Goal: Participate in discussion: Engage in conversation with other users on a specific topic

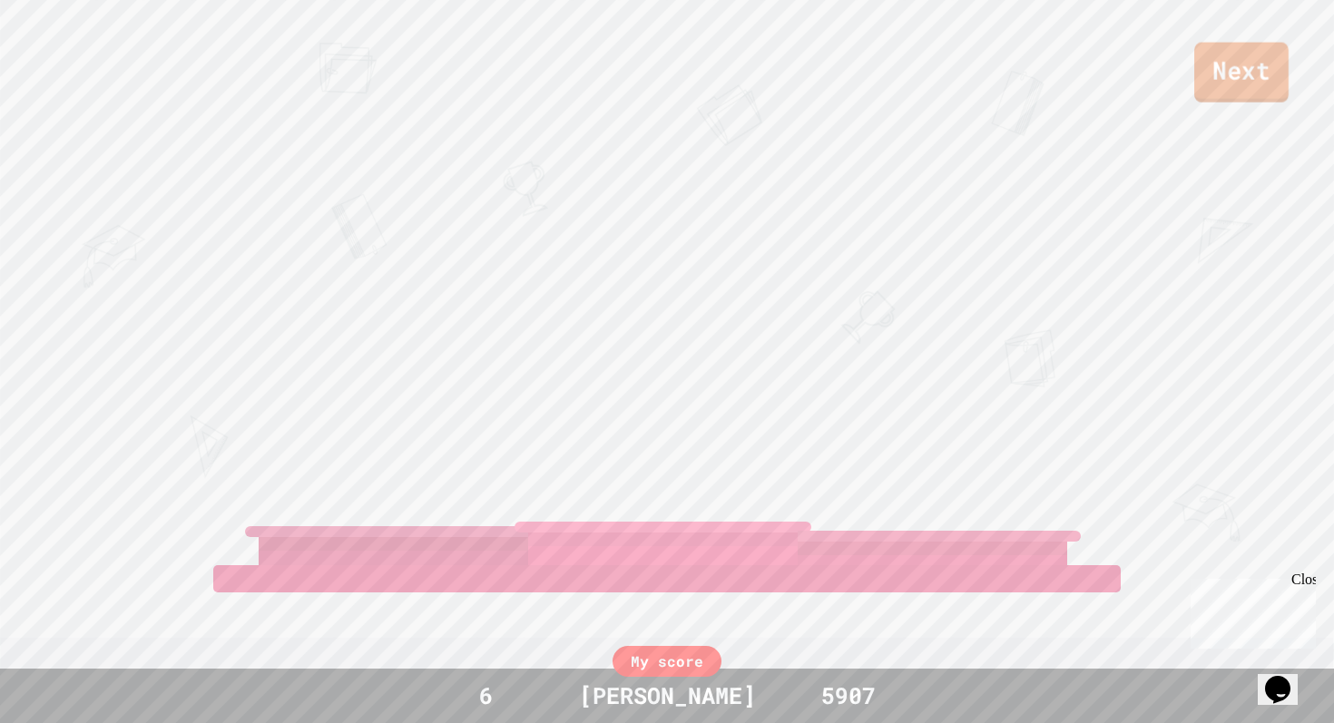
click at [1252, 54] on link "Next" at bounding box center [1241, 73] width 94 height 60
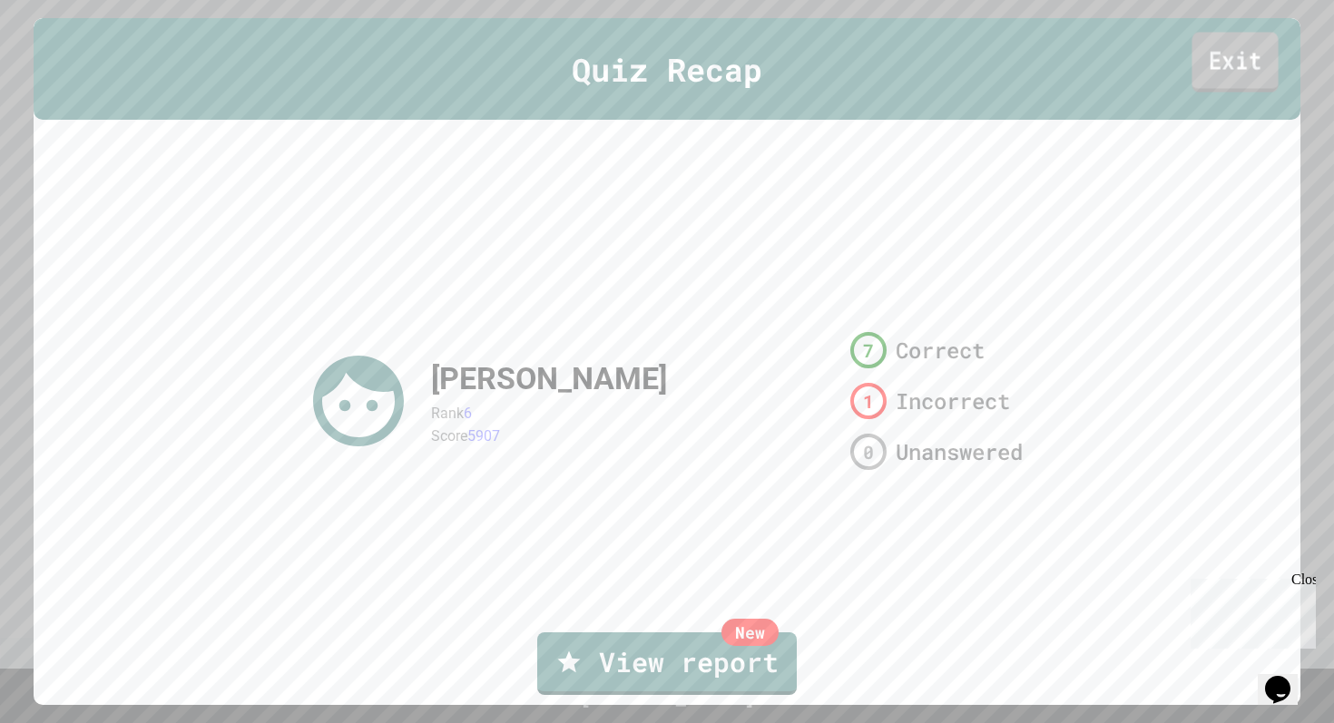
click at [1229, 71] on link "Exit" at bounding box center [1235, 62] width 86 height 60
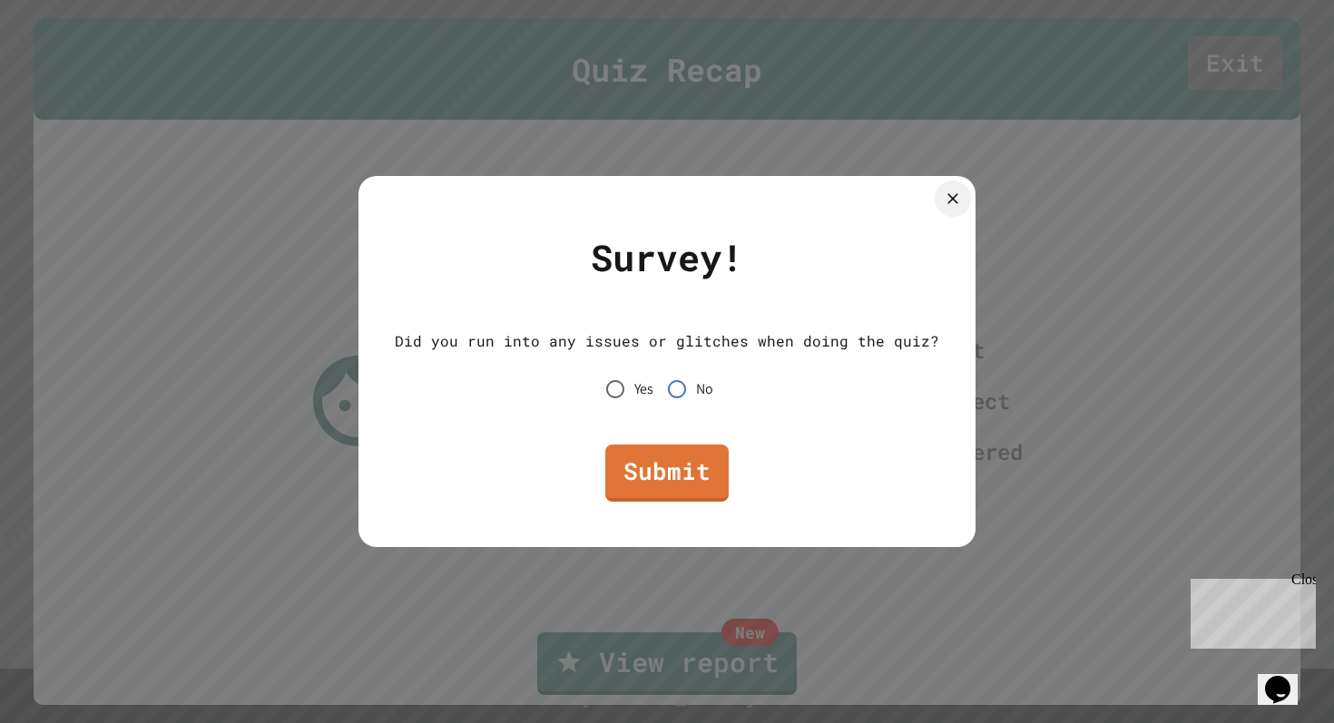
click at [672, 475] on link "Submit" at bounding box center [666, 473] width 123 height 57
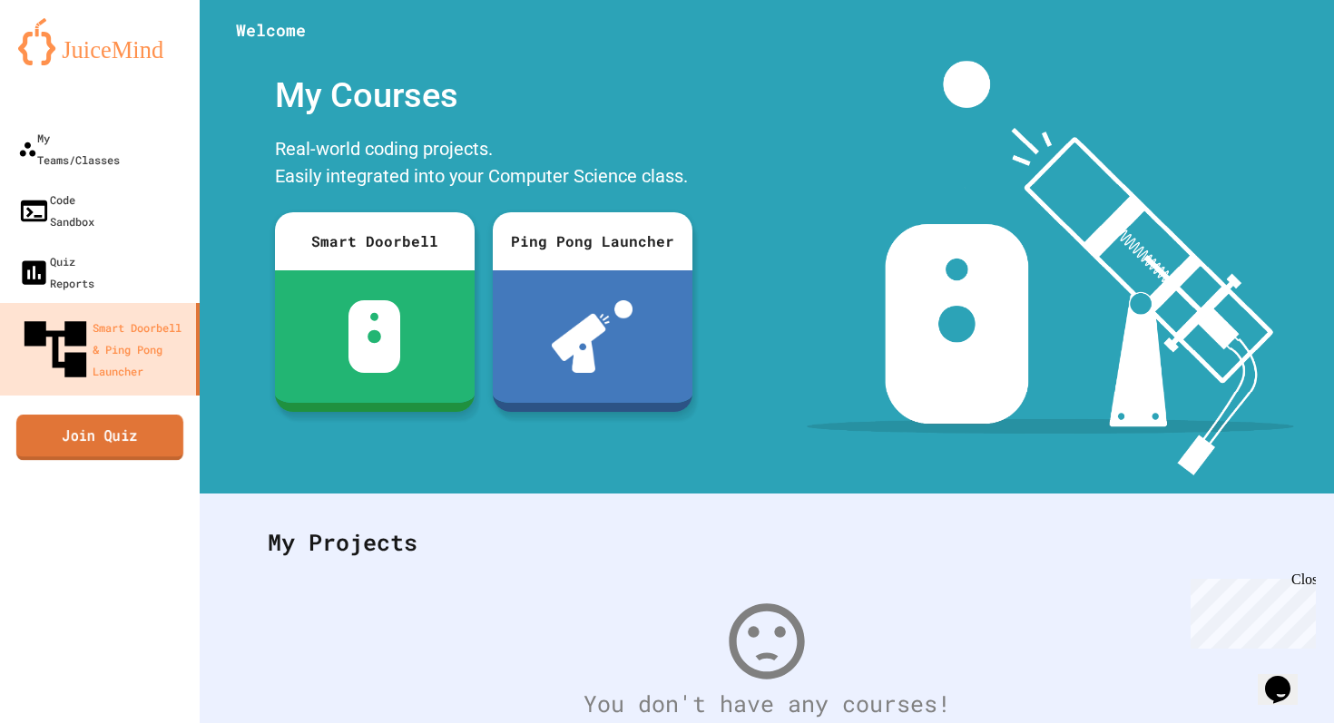
click at [129, 415] on link "Join Quiz" at bounding box center [99, 437] width 167 height 45
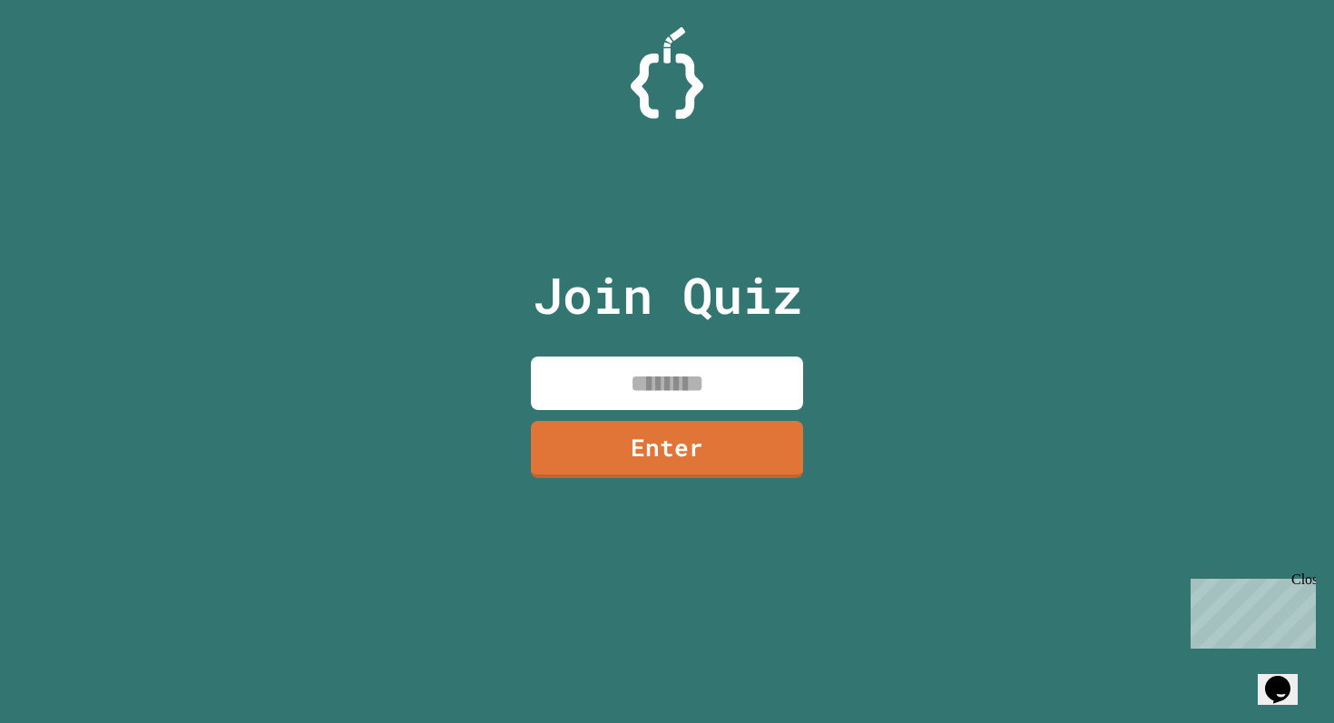
click at [668, 394] on input at bounding box center [667, 384] width 272 height 54
type input "********"
click at [585, 448] on link "Enter" at bounding box center [667, 447] width 269 height 60
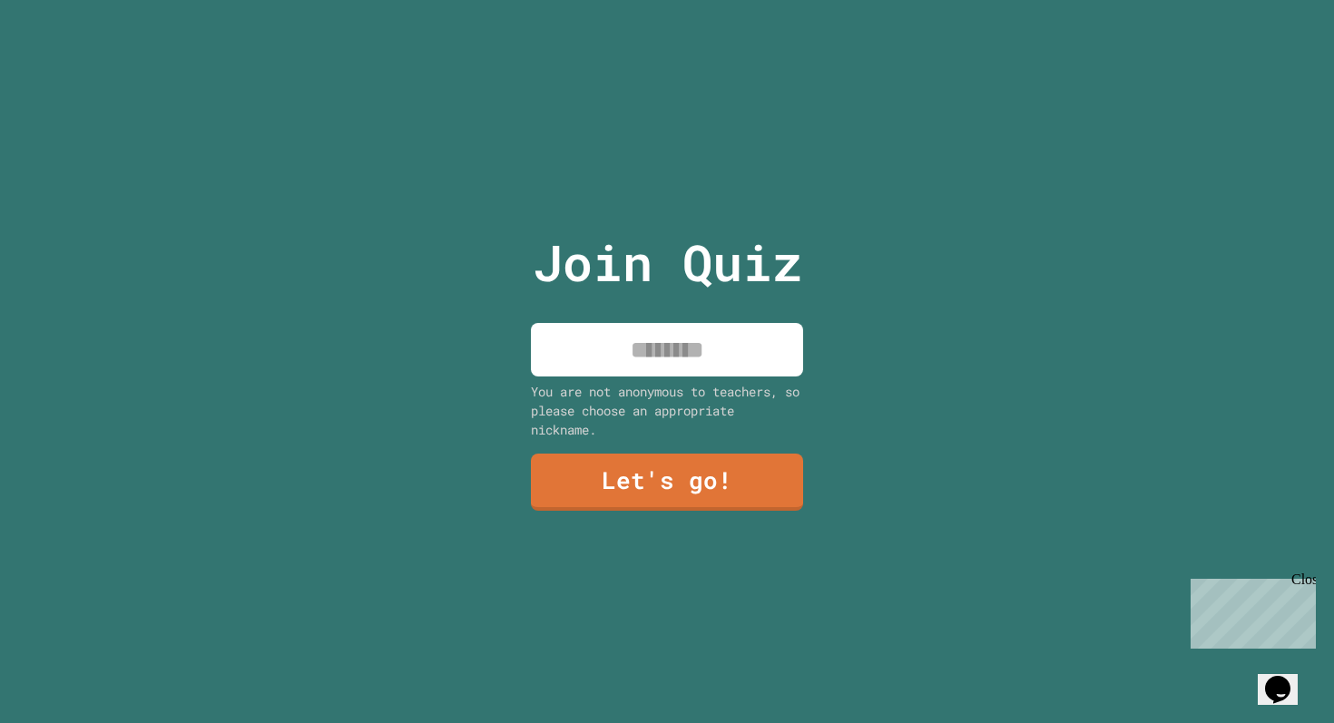
click at [646, 352] on input at bounding box center [667, 350] width 272 height 54
type input "******"
click at [609, 468] on link "Let's go!" at bounding box center [666, 482] width 275 height 58
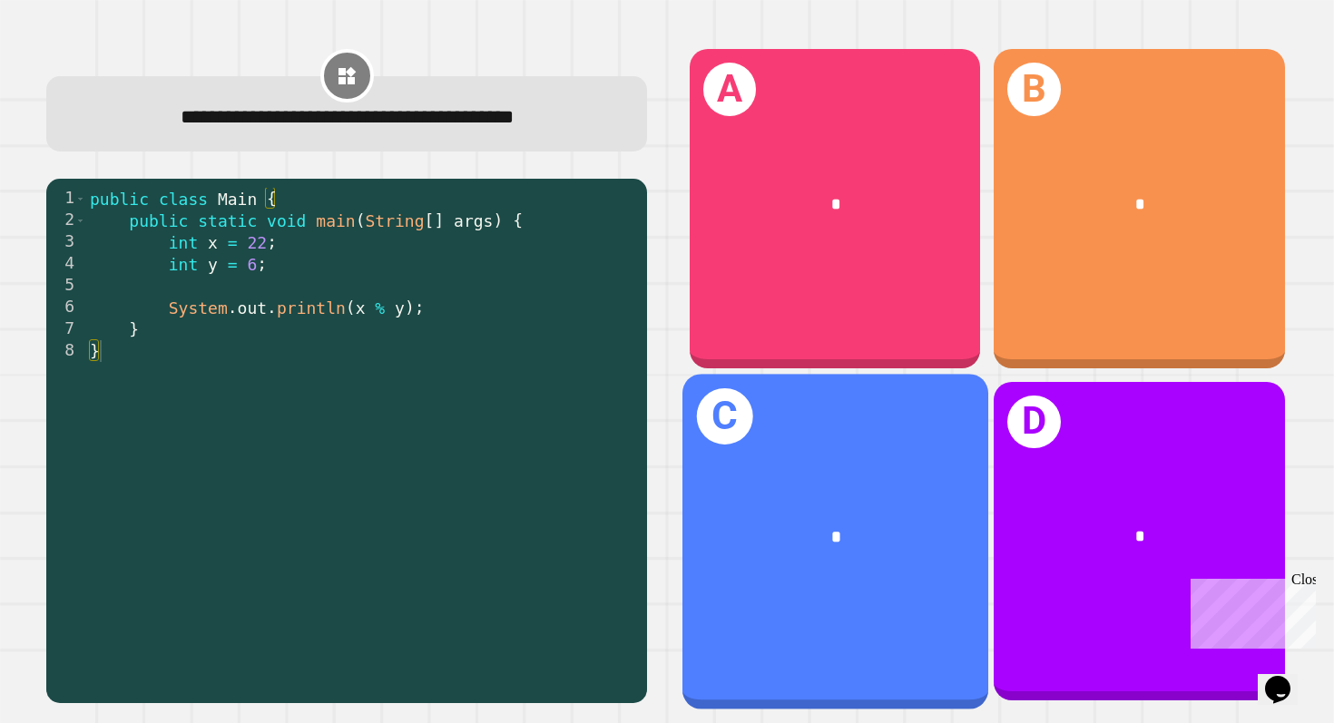
click at [820, 499] on div "*" at bounding box center [835, 536] width 306 height 94
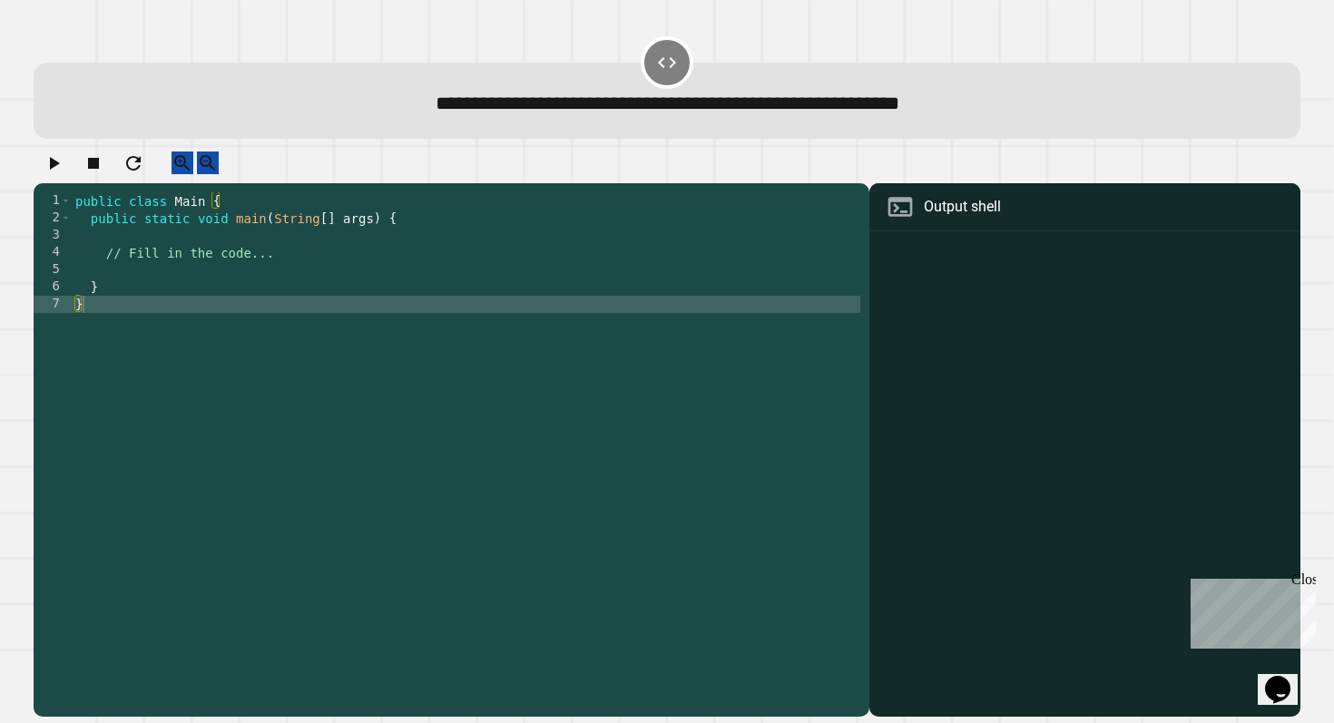
click at [374, 275] on div "public class Main { public static void main ( String [ ] args ) { // Fill in th…" at bounding box center [466, 450] width 788 height 517
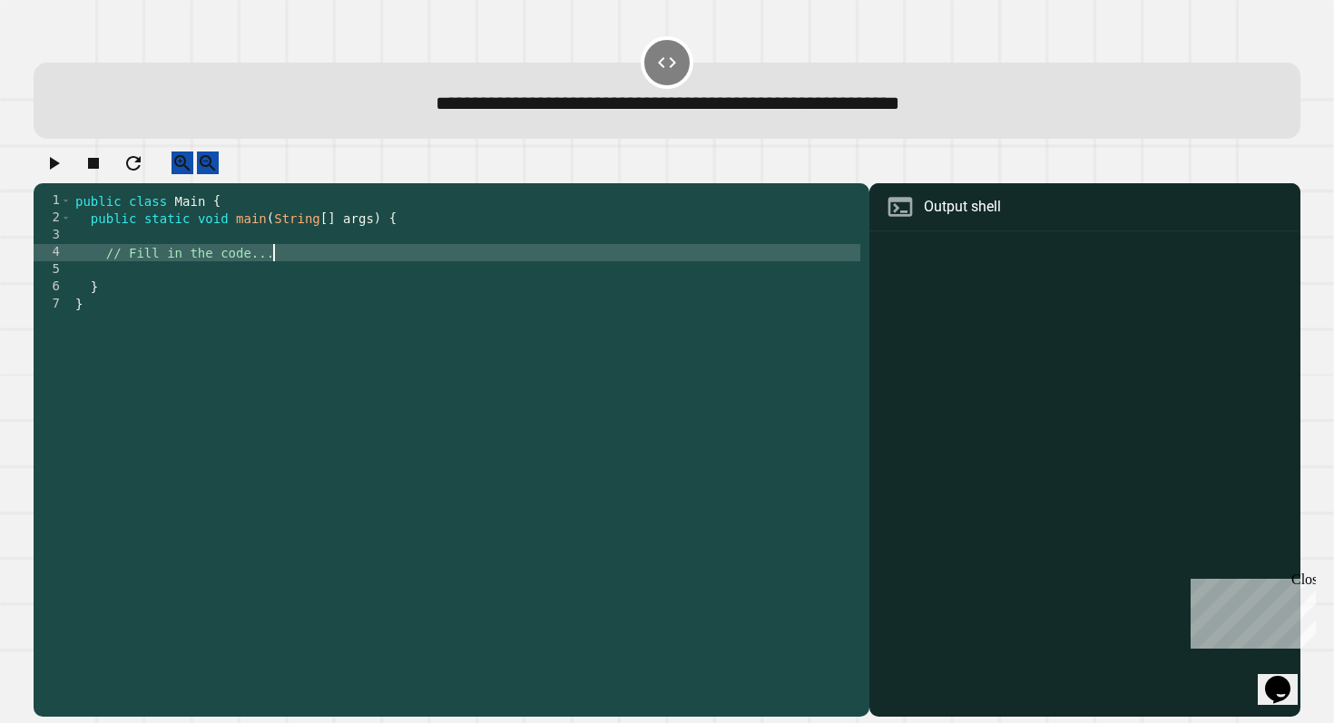
type textarea "**********"
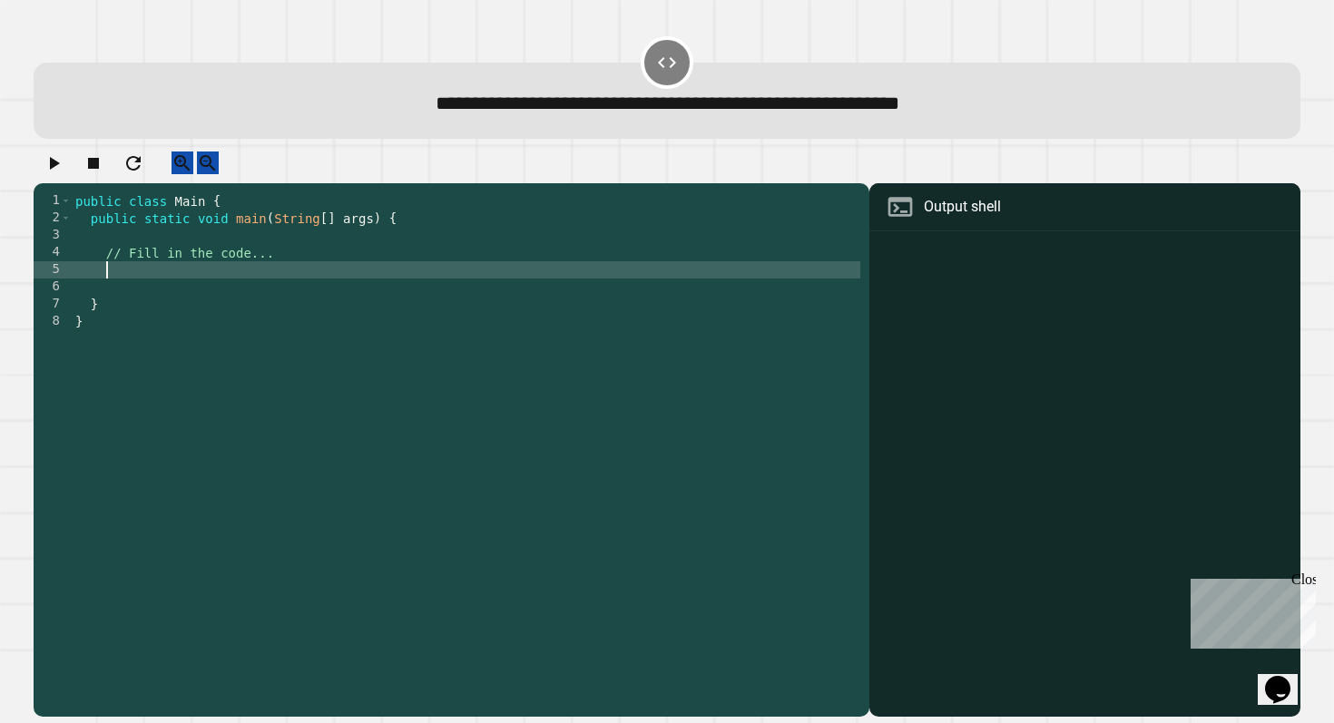
type textarea "*"
type textarea "**********"
click at [64, 169] on icon "button" at bounding box center [54, 163] width 22 height 22
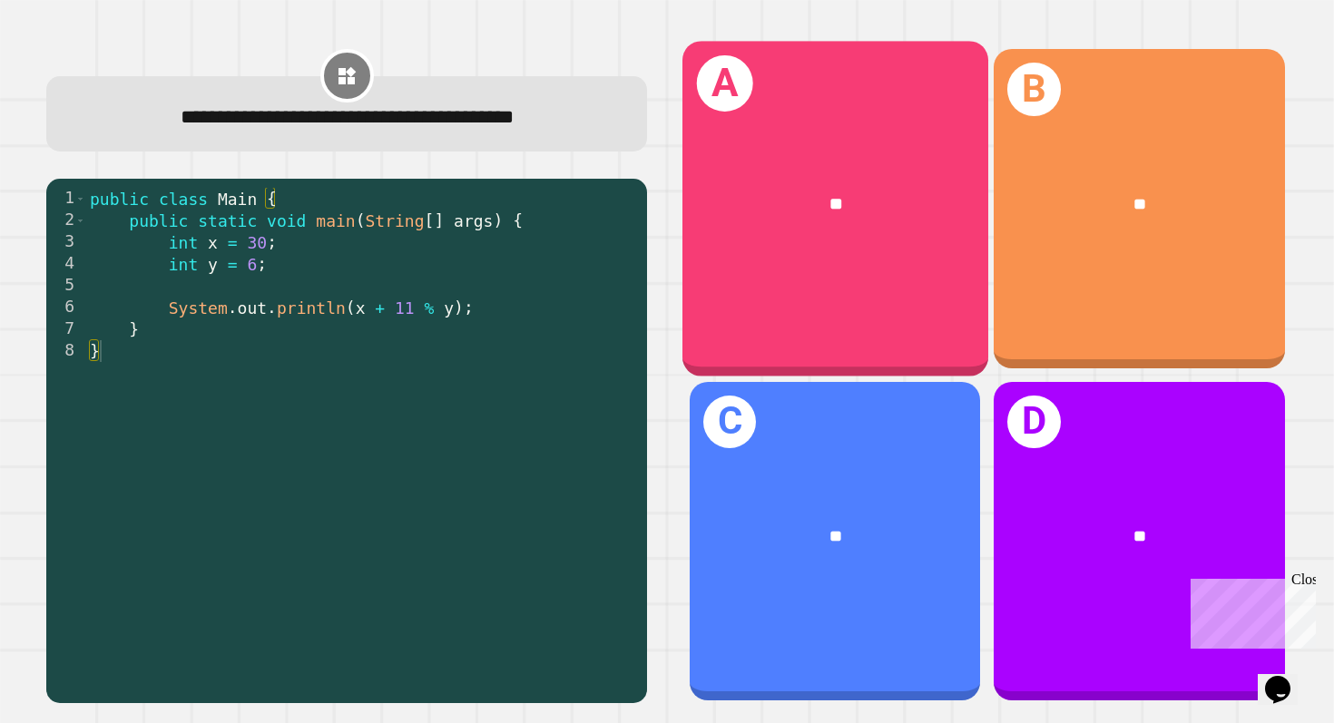
click at [787, 272] on div "A **" at bounding box center [835, 208] width 306 height 335
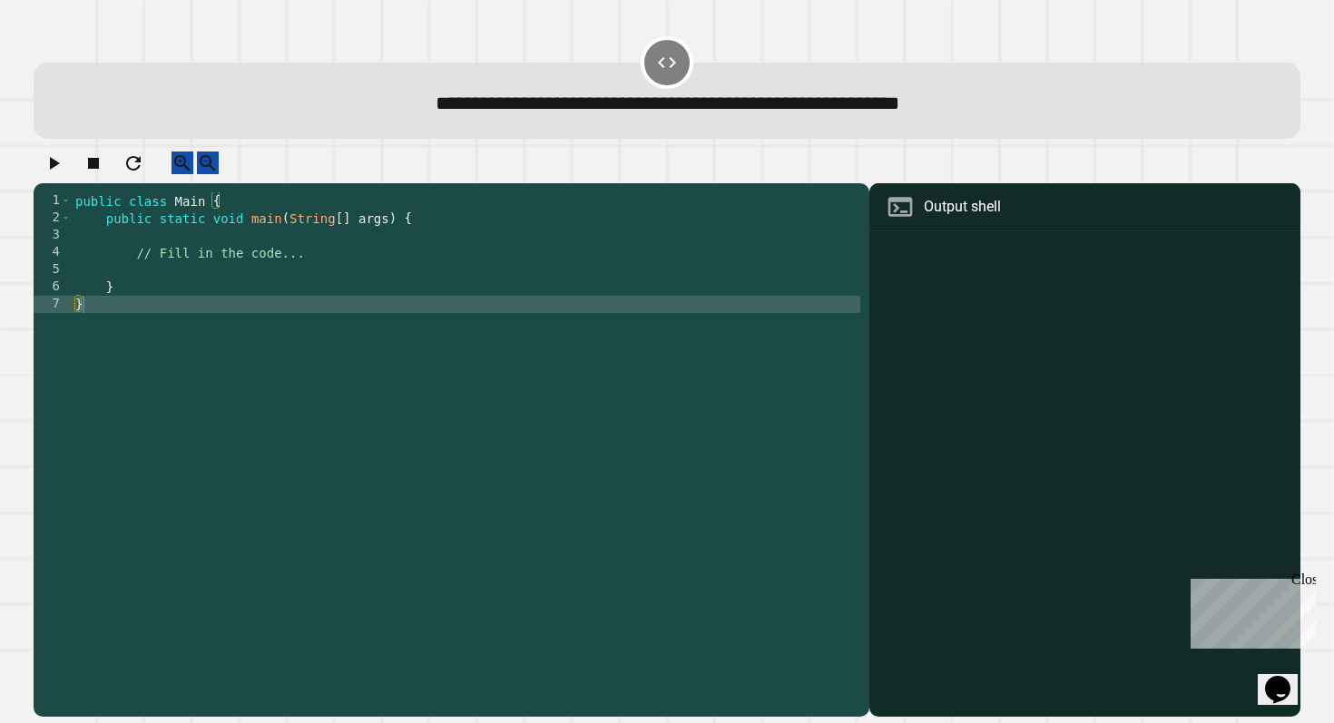
click at [487, 283] on div "public class Main { public static void main ( String [ ] args ) { // Fill in th…" at bounding box center [466, 450] width 788 height 517
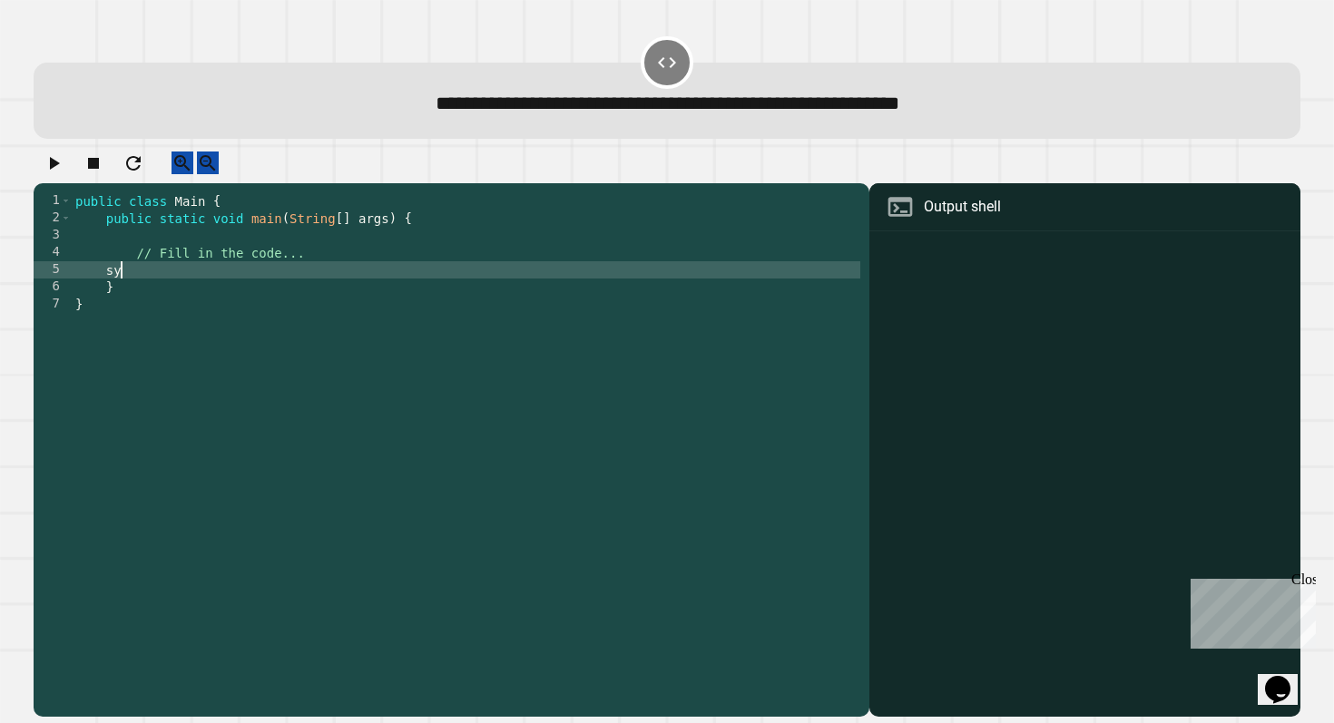
type textarea "*"
type textarea "**********"
click at [58, 169] on icon "button" at bounding box center [55, 163] width 10 height 13
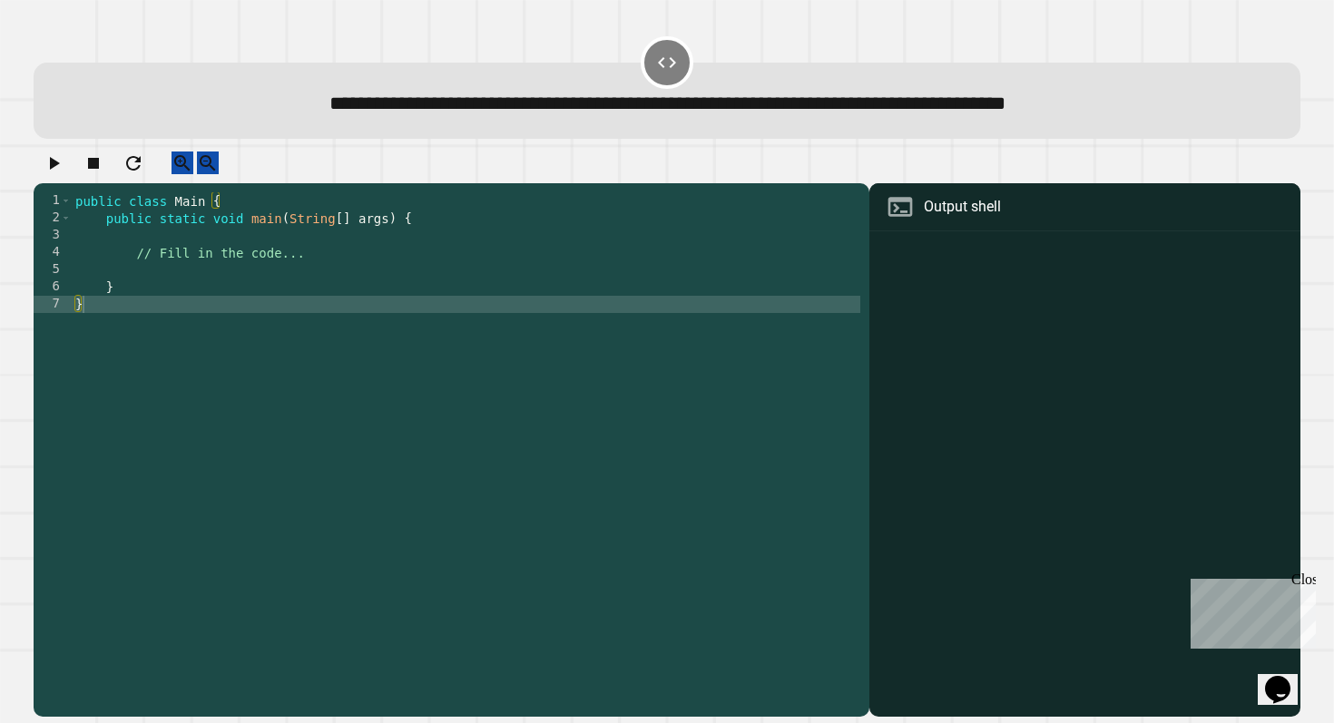
click at [431, 265] on div "public class Main { public static void main ( String [ ] args ) { // Fill in th…" at bounding box center [466, 450] width 788 height 517
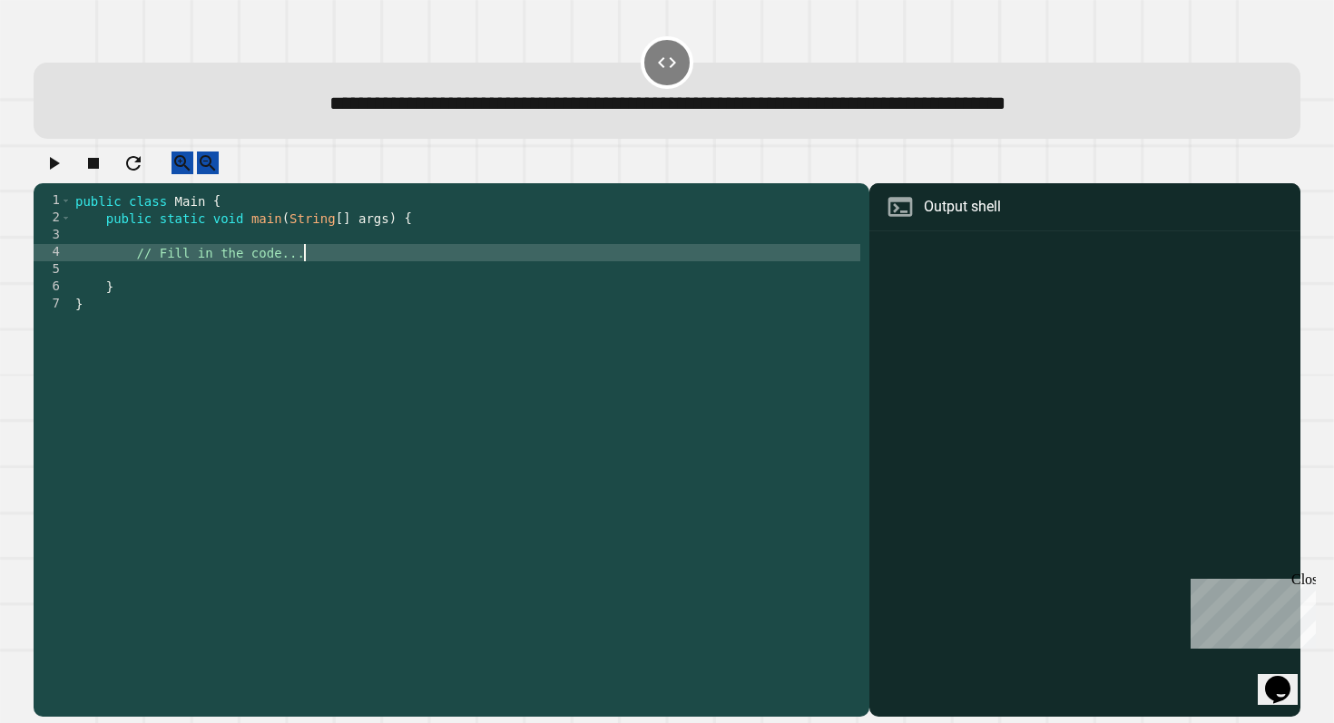
type textarea "**********"
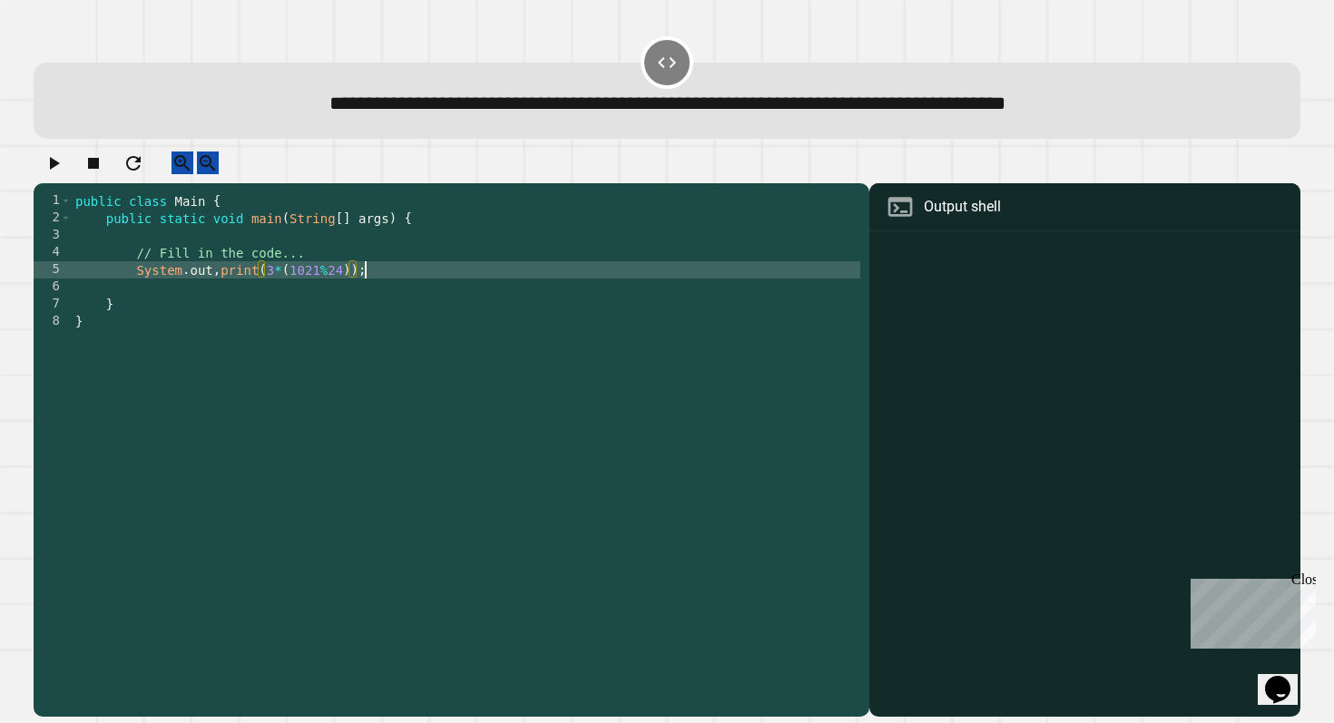
scroll to position [0, 20]
click at [274, 290] on div "public class Main { public static void main ( String [ ] args ) { // Fill in th…" at bounding box center [466, 450] width 788 height 517
type textarea "**********"
click at [56, 170] on icon "button" at bounding box center [54, 163] width 22 height 22
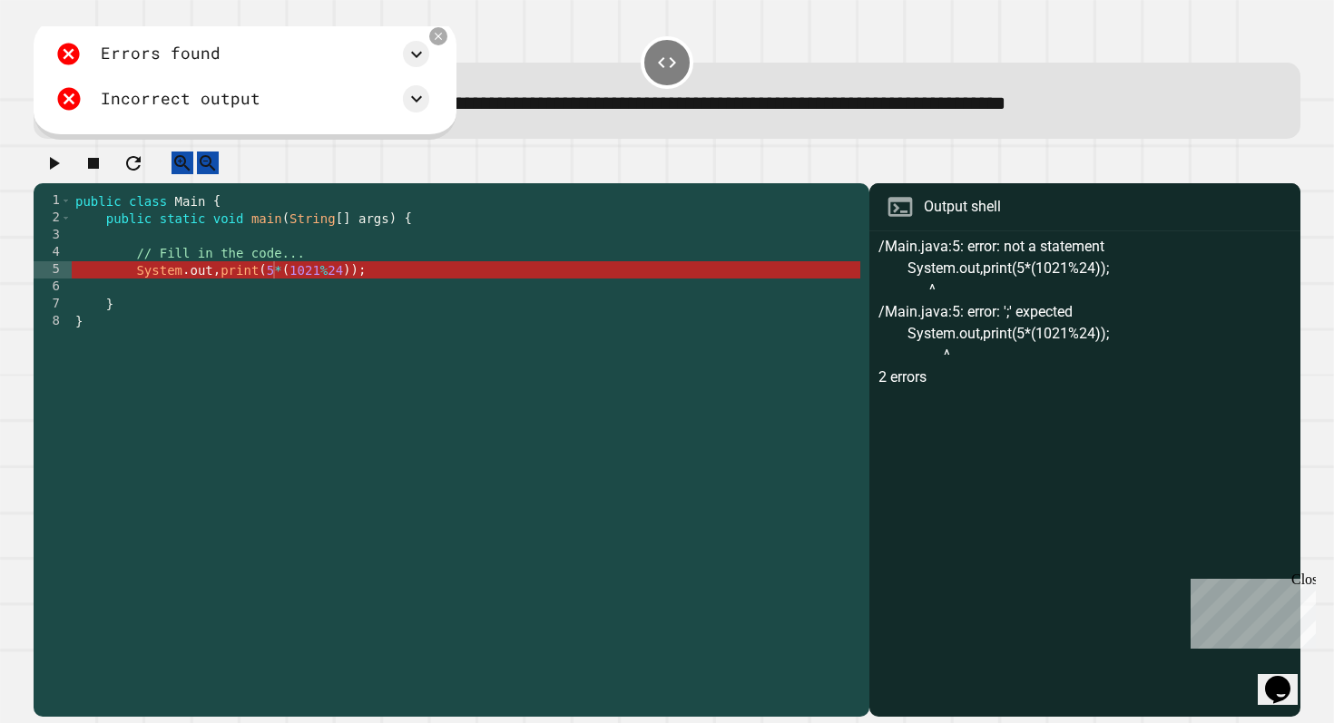
click at [219, 298] on div "public class Main { public static void main ( String [ ] args ) { // Fill in th…" at bounding box center [466, 450] width 788 height 517
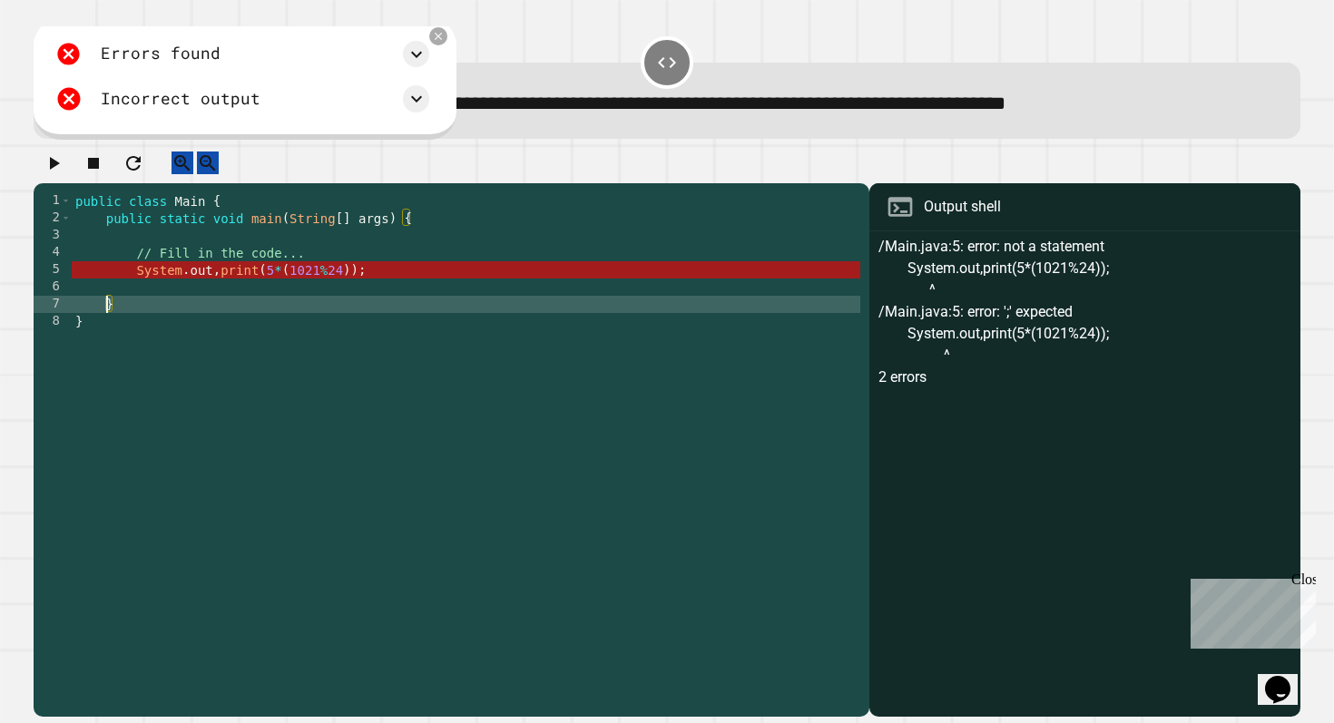
scroll to position [0, 0]
click at [213, 289] on div "public class Main { public static void main ( String [ ] args ) { // Fill in th…" at bounding box center [466, 450] width 788 height 517
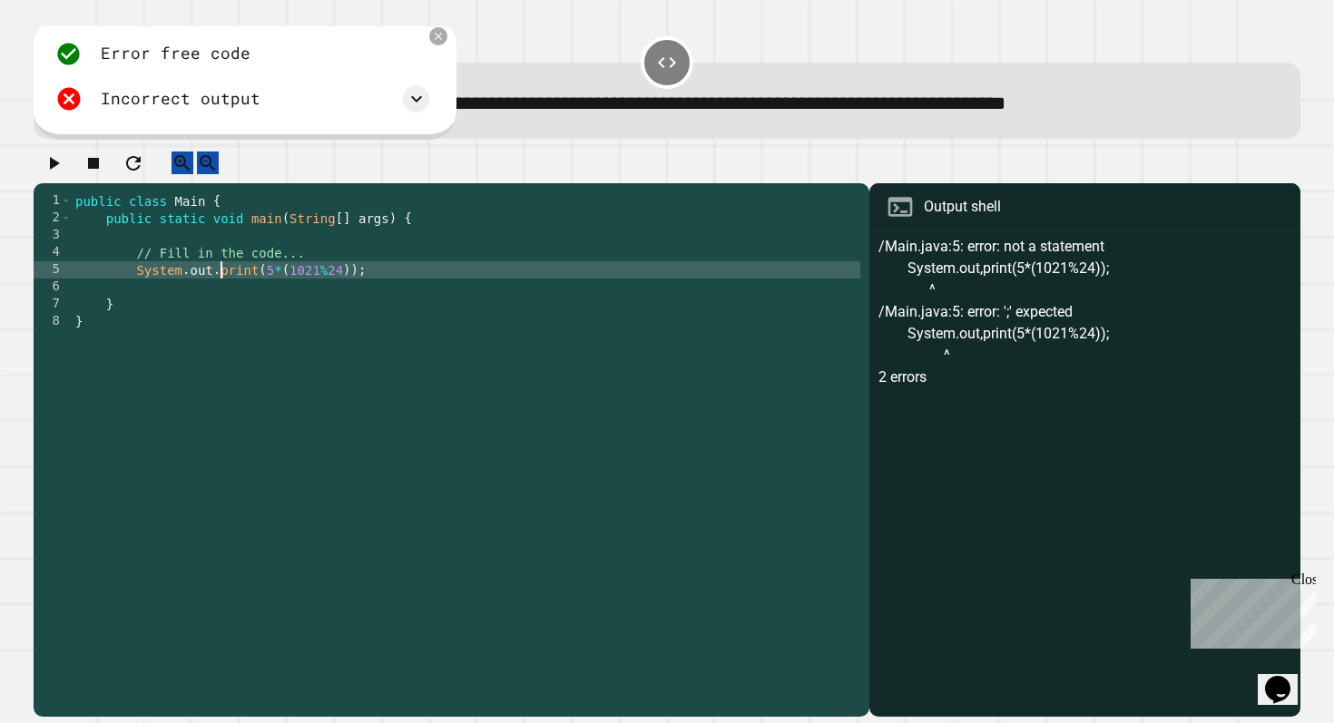
scroll to position [0, 10]
type textarea "**********"
click at [60, 158] on button "button" at bounding box center [54, 163] width 22 height 23
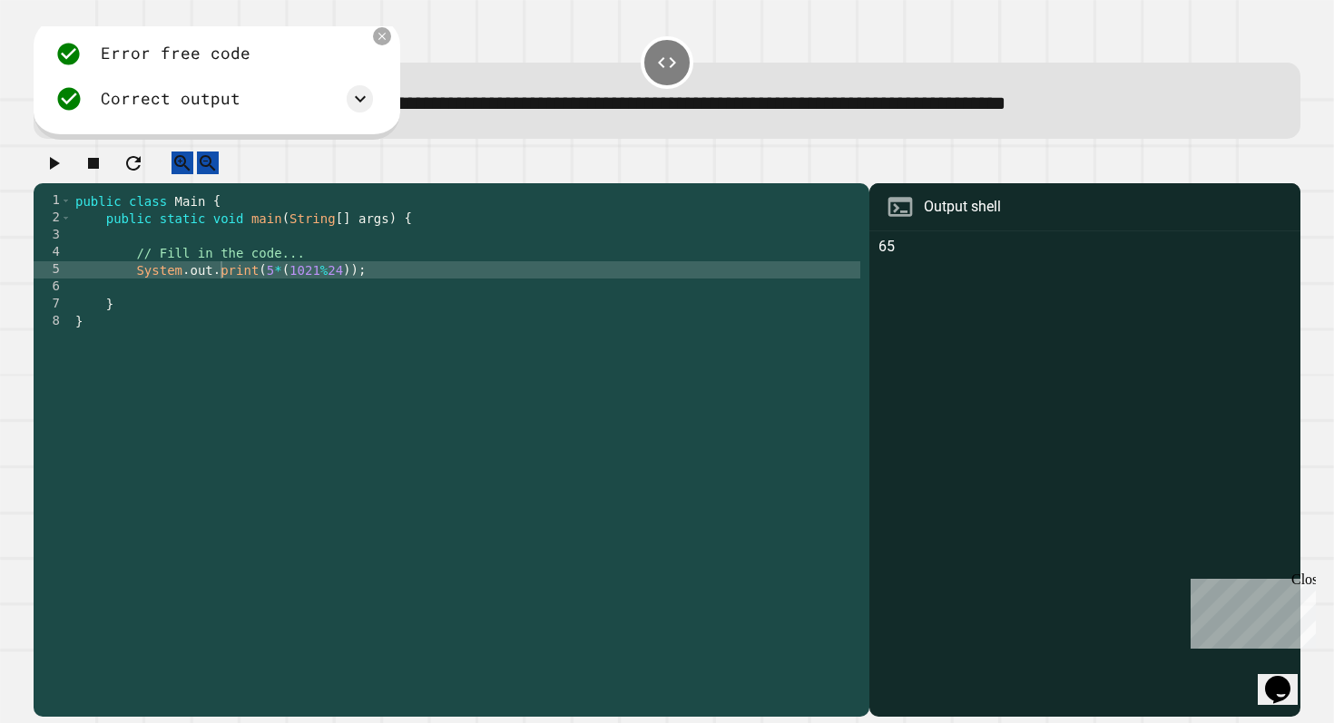
click at [414, 179] on div at bounding box center [667, 168] width 1267 height 32
click at [373, 44] on div "Error free code 65 Correct output Expected output 65 My output 65" at bounding box center [214, 77] width 336 height 90
click at [377, 44] on icon at bounding box center [382, 36] width 15 height 15
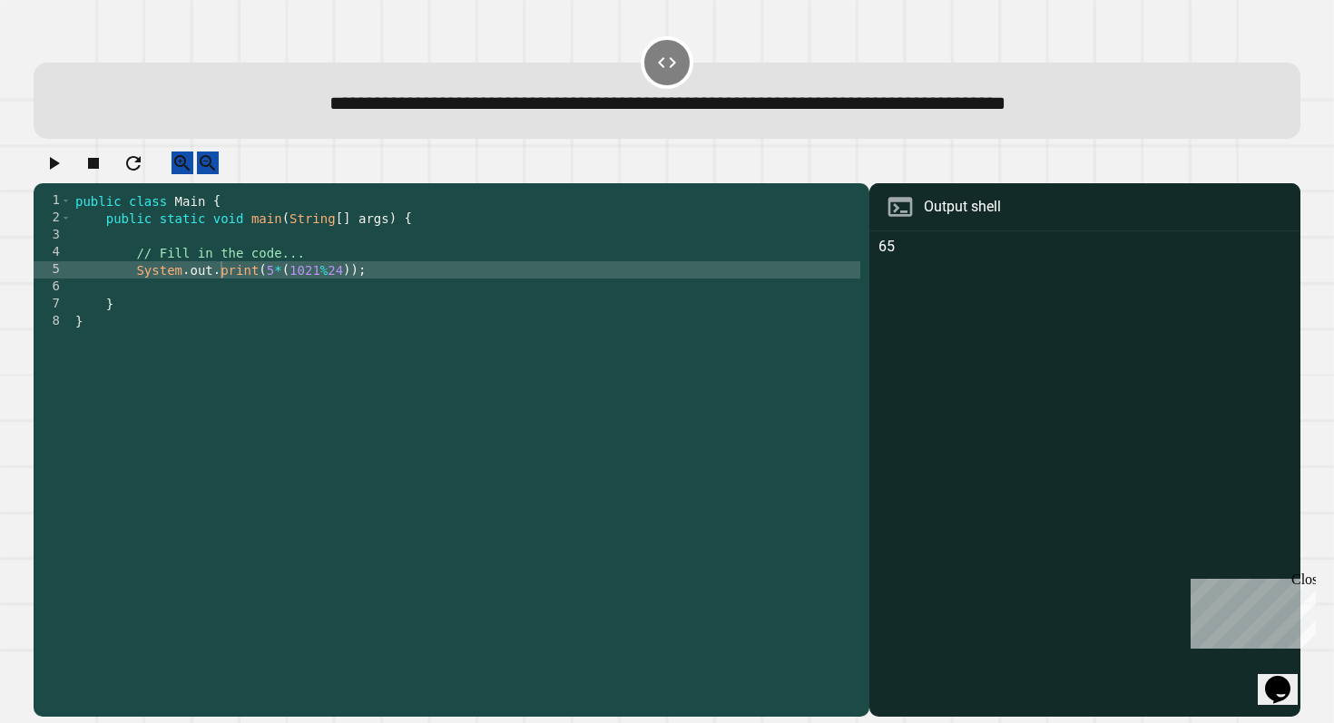
click at [58, 174] on icon "button" at bounding box center [54, 163] width 22 height 22
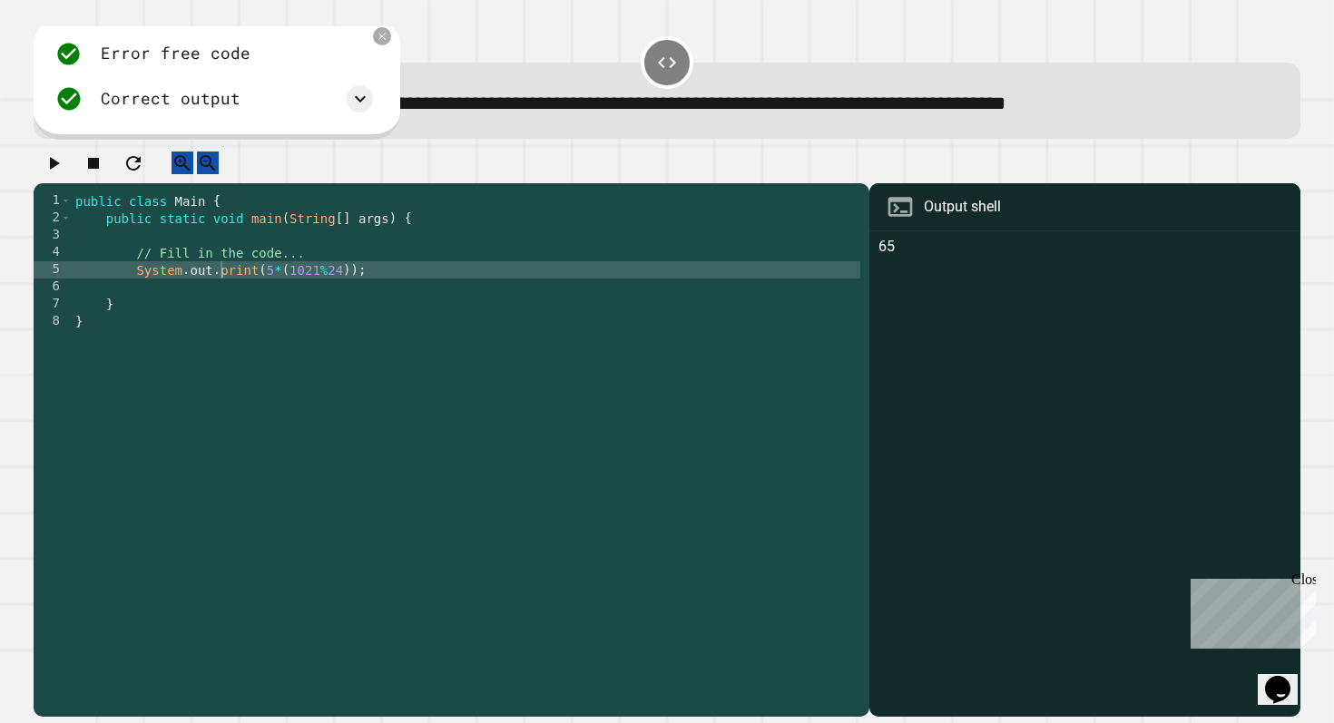
click at [144, 174] on button "button" at bounding box center [133, 163] width 22 height 23
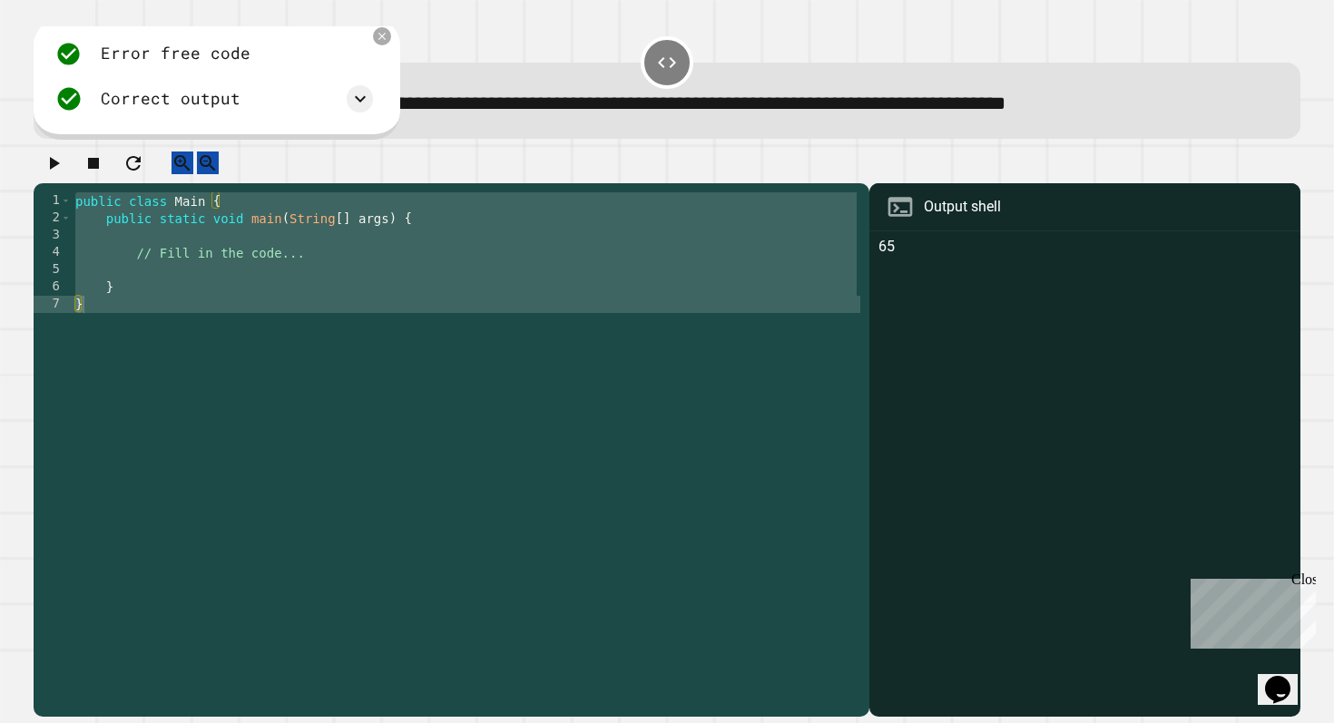
click at [64, 174] on icon "button" at bounding box center [54, 163] width 22 height 22
click at [249, 289] on div "public class Main { public static void main ( String [ ] args ) { // Fill in th…" at bounding box center [466, 450] width 788 height 517
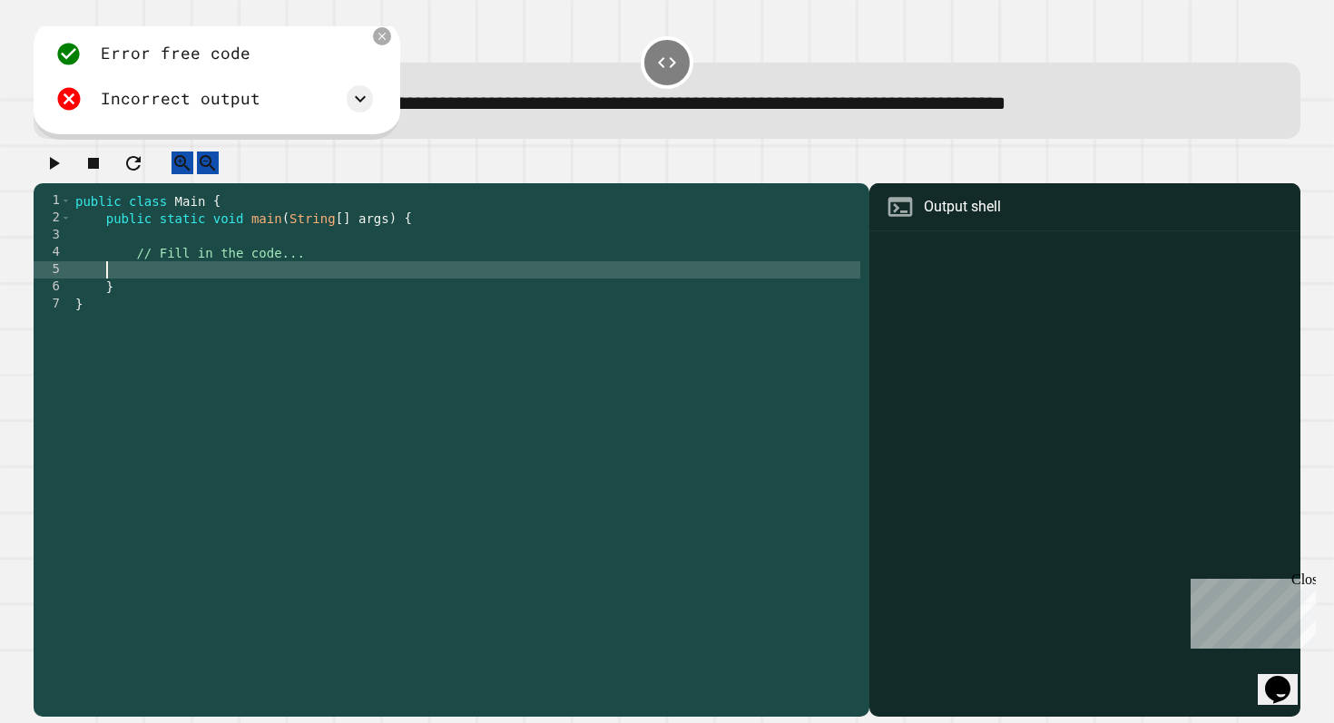
type textarea "* *"
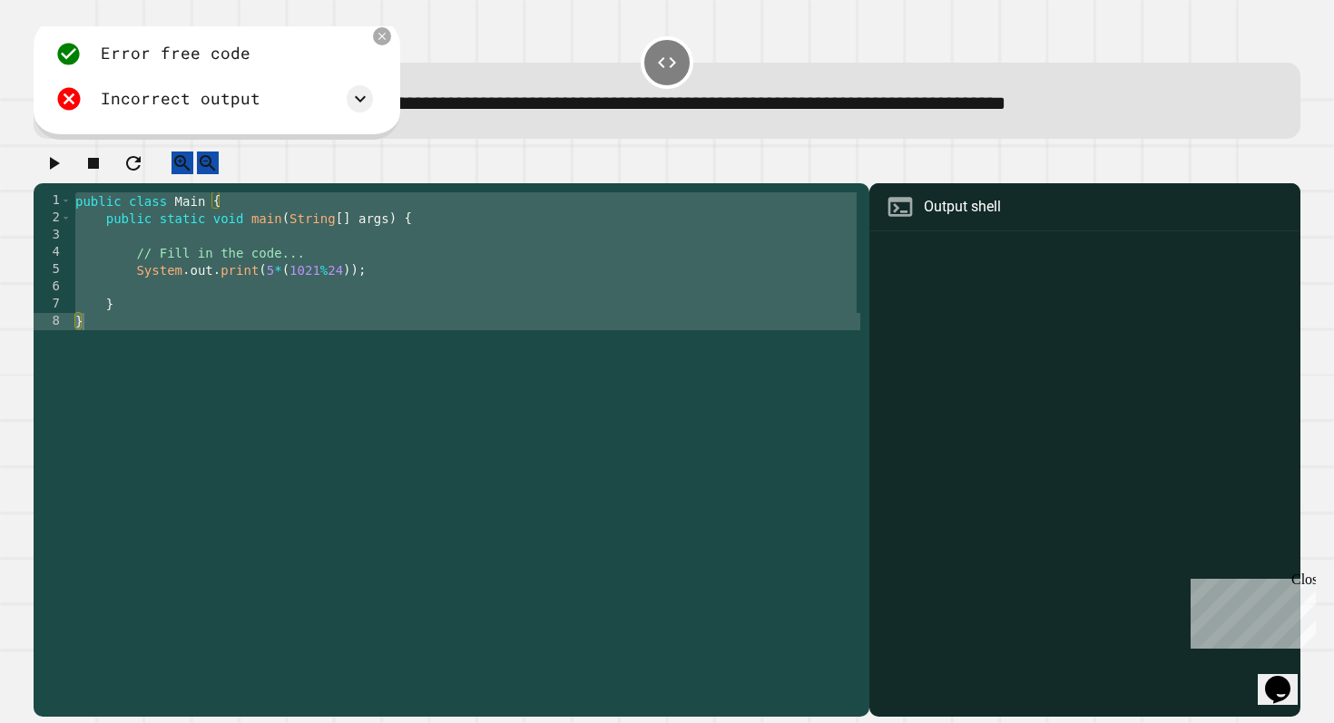
click at [63, 174] on icon "button" at bounding box center [54, 163] width 22 height 22
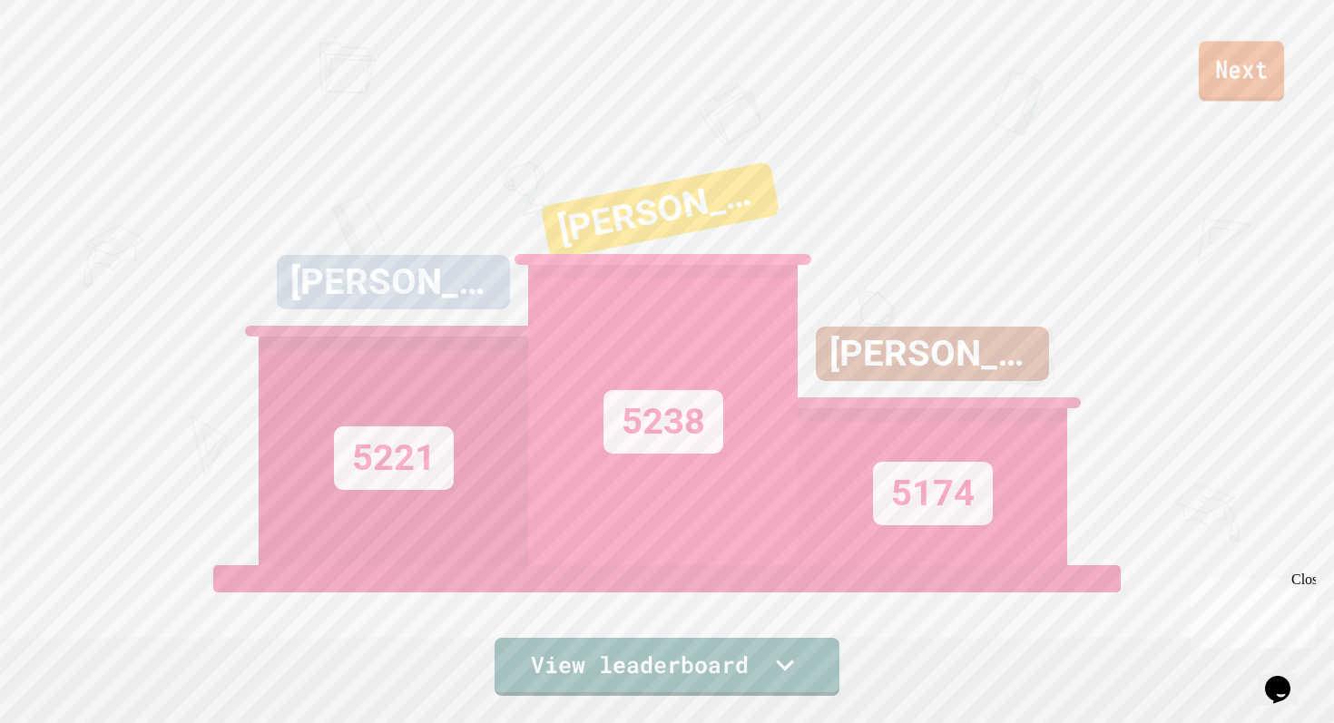
click at [1231, 68] on link "Next" at bounding box center [1241, 71] width 85 height 60
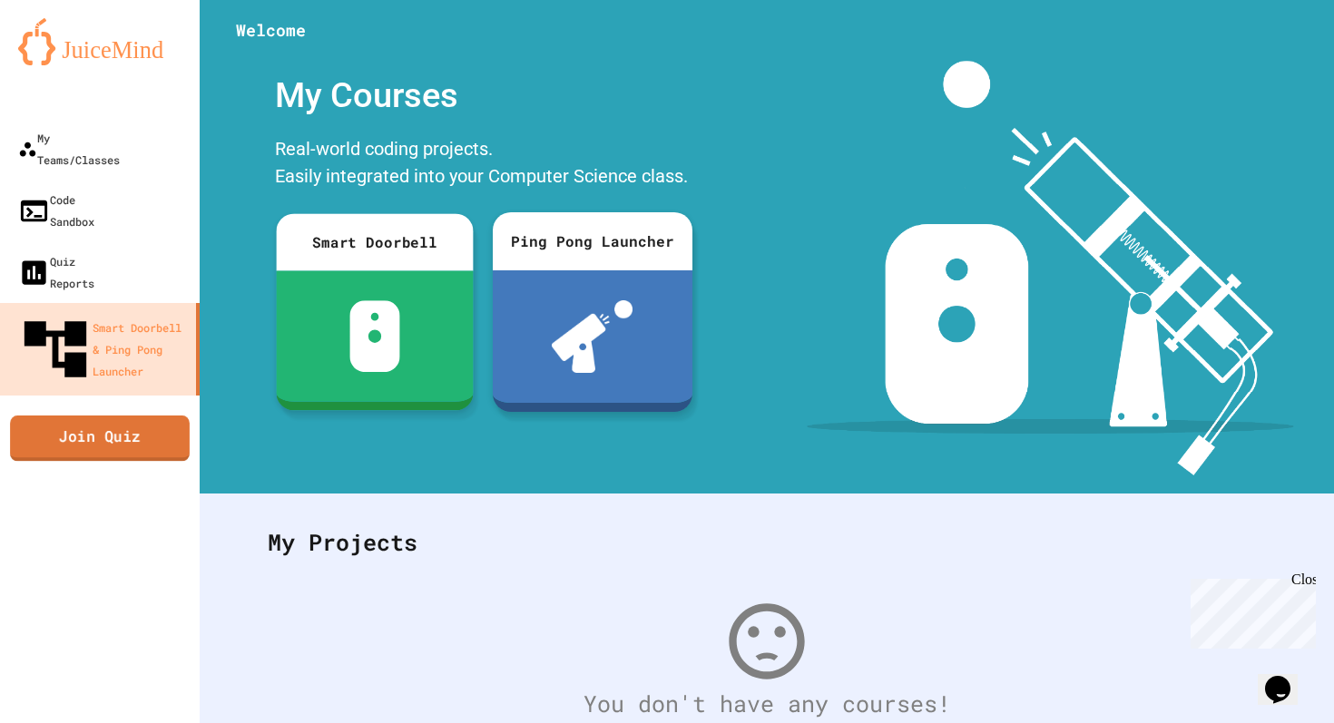
click at [117, 416] on link "Join Quiz" at bounding box center [100, 438] width 180 height 45
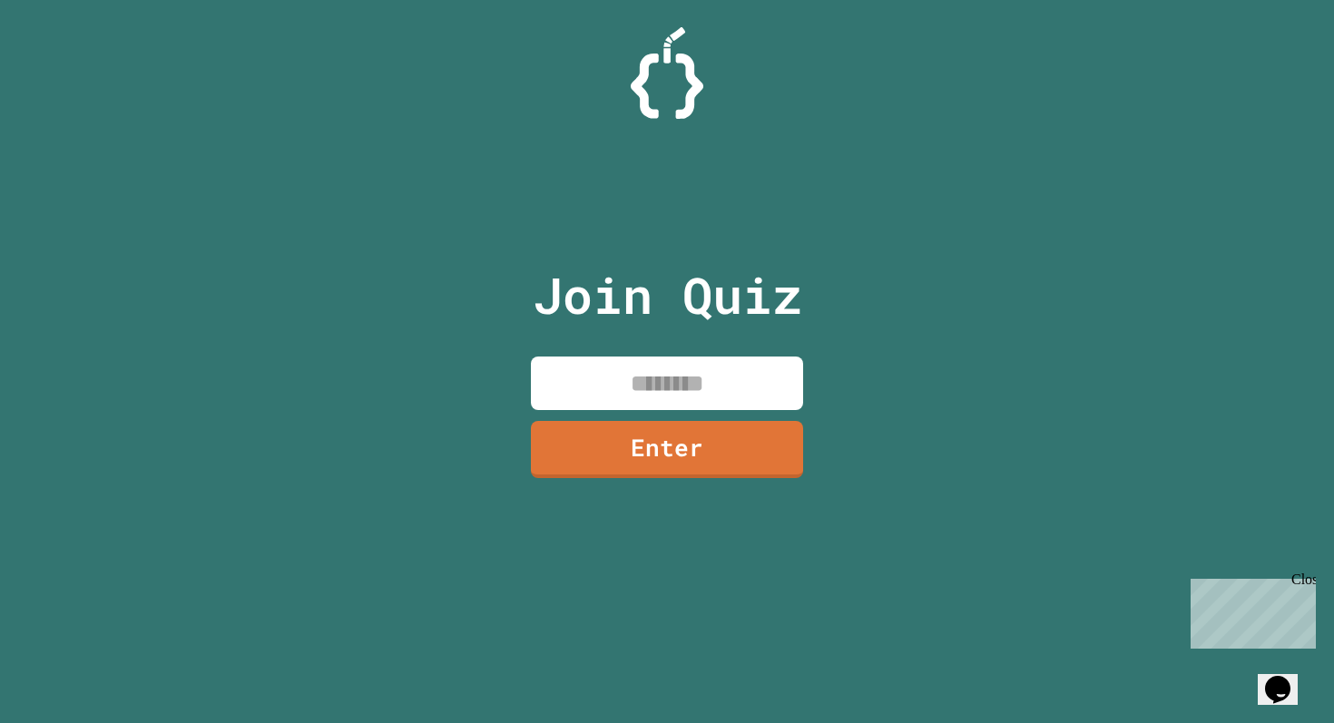
click at [572, 375] on input at bounding box center [667, 384] width 272 height 54
type input "********"
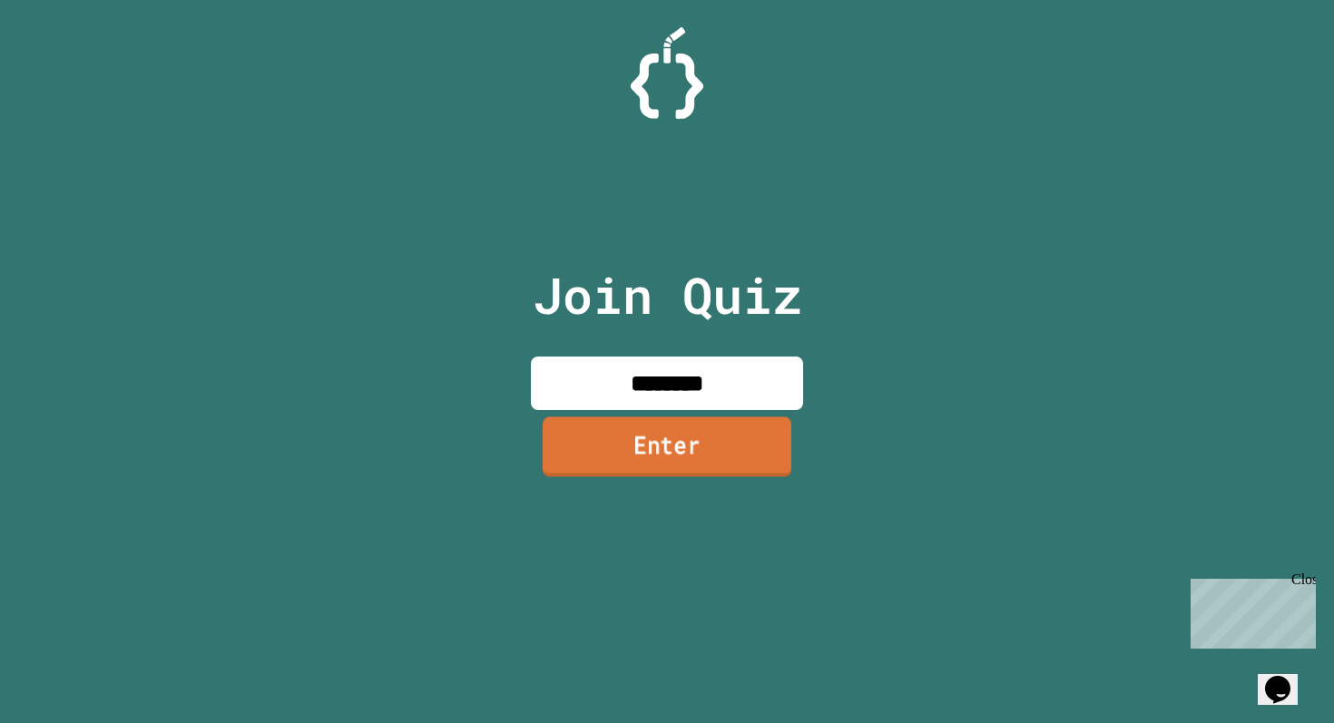
click at [687, 468] on link "Enter" at bounding box center [667, 446] width 249 height 60
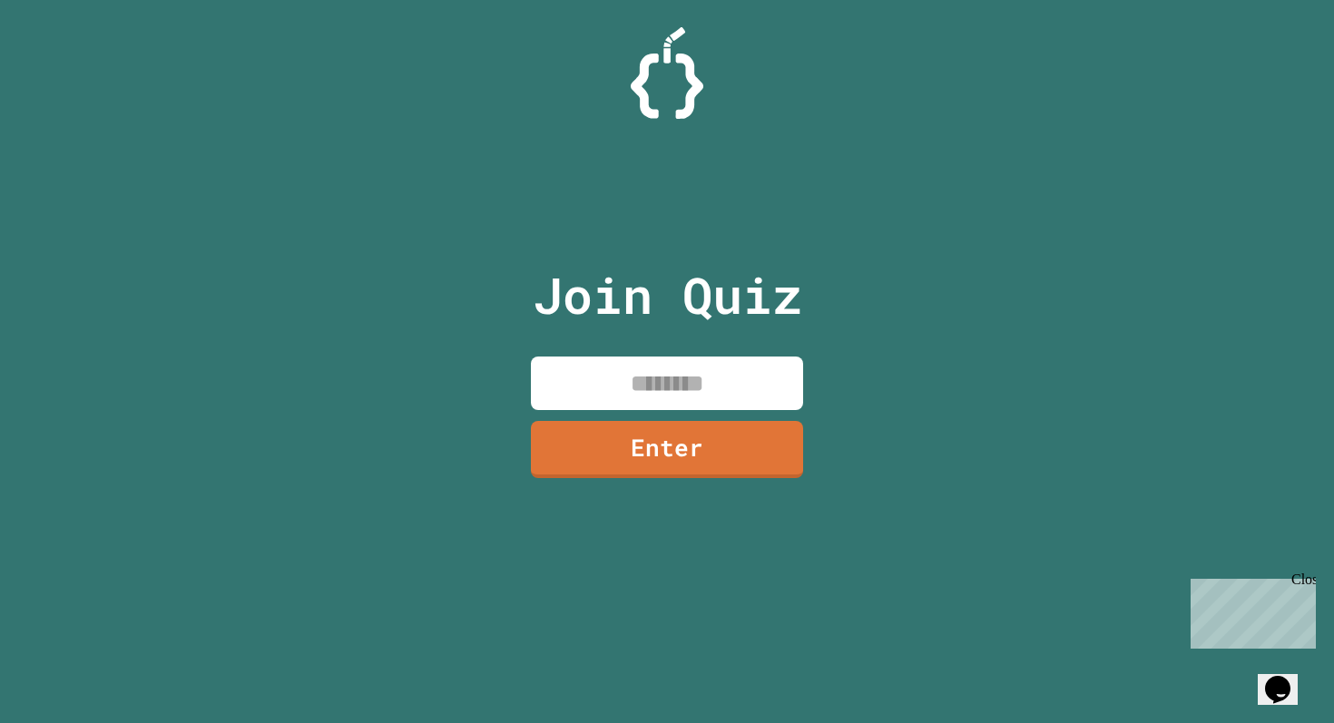
click at [589, 358] on input at bounding box center [667, 384] width 272 height 54
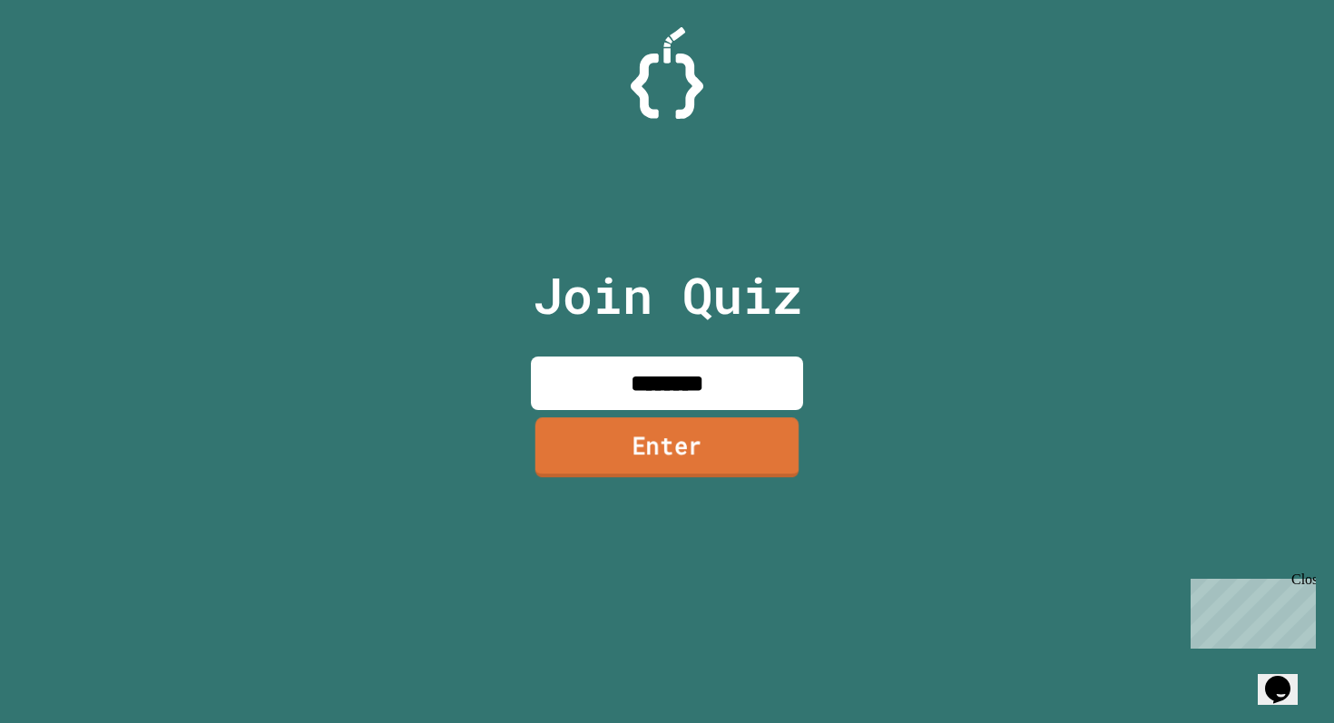
type input "********"
click at [631, 443] on link "Enter" at bounding box center [667, 447] width 264 height 60
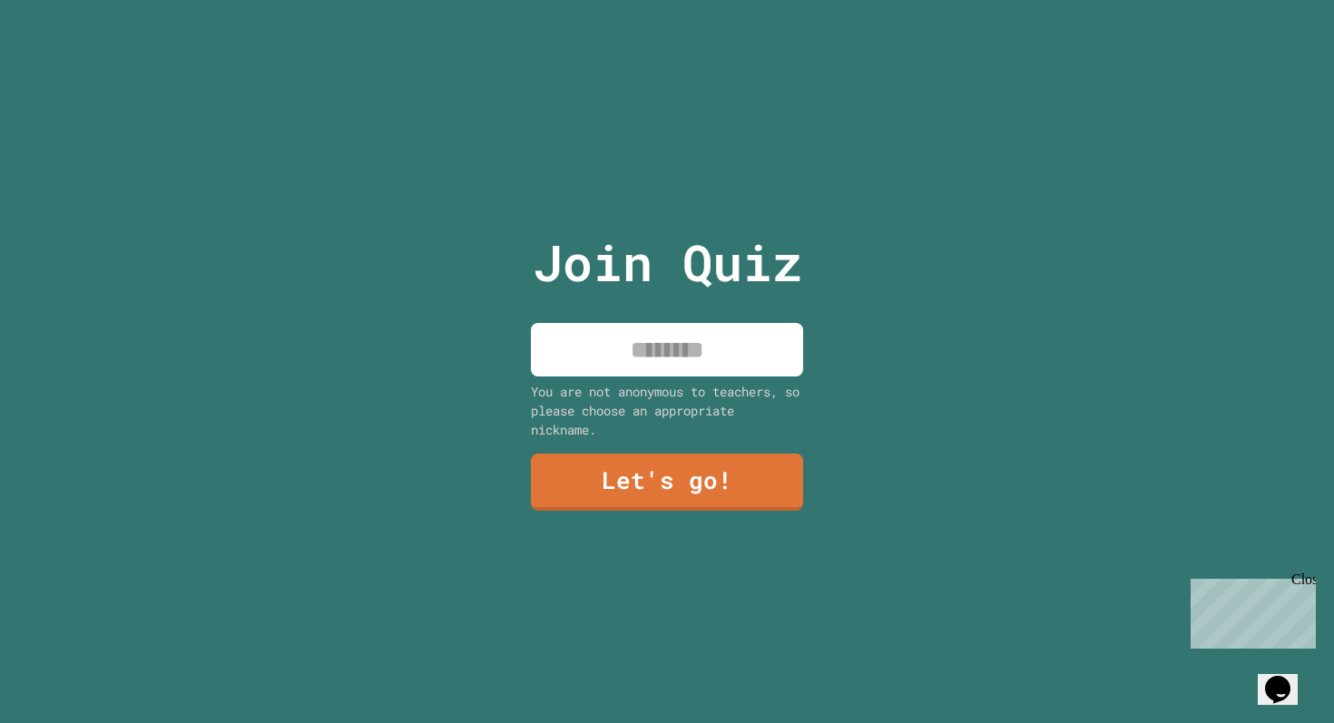
click at [662, 356] on input at bounding box center [667, 350] width 272 height 54
type input "******"
click at [594, 459] on link "Let's go!" at bounding box center [667, 483] width 274 height 58
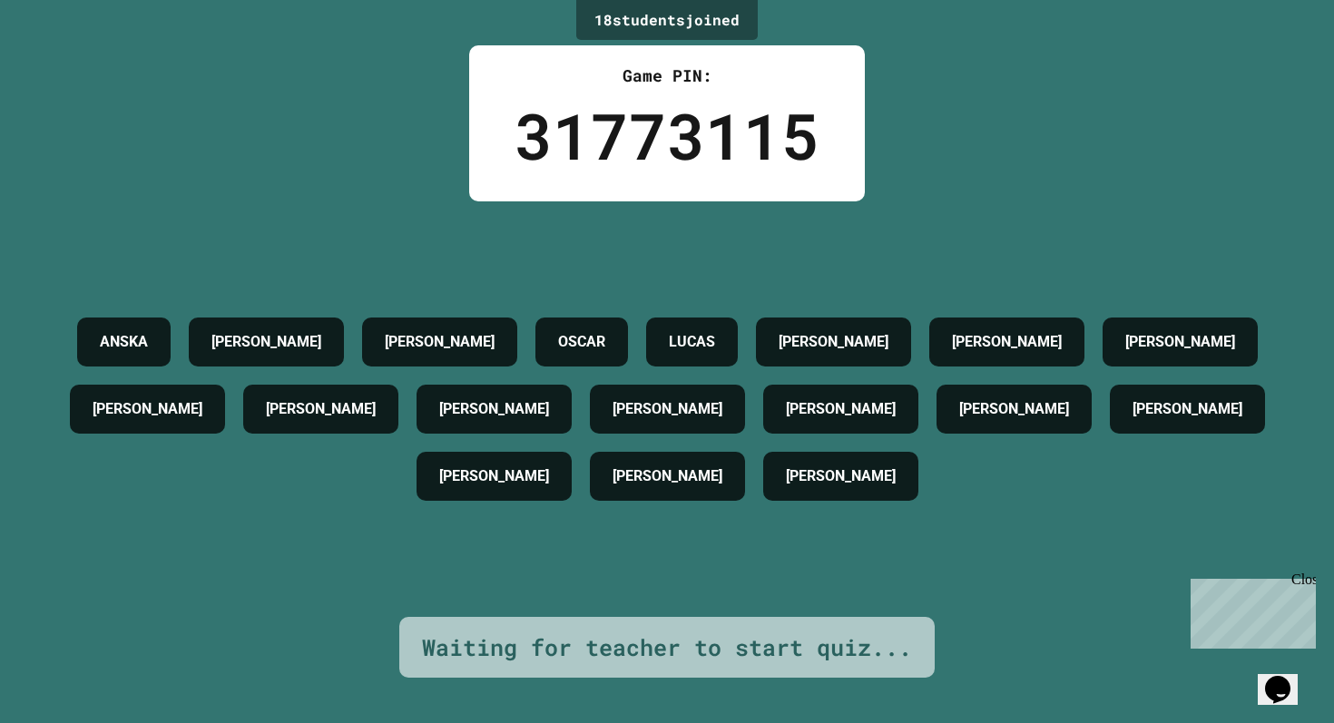
click at [572, 222] on div "ANSKA [PERSON_NAME] [PERSON_NAME] [PERSON_NAME] [PERSON_NAME] [PERSON_NAME] [PE…" at bounding box center [666, 409] width 1243 height 416
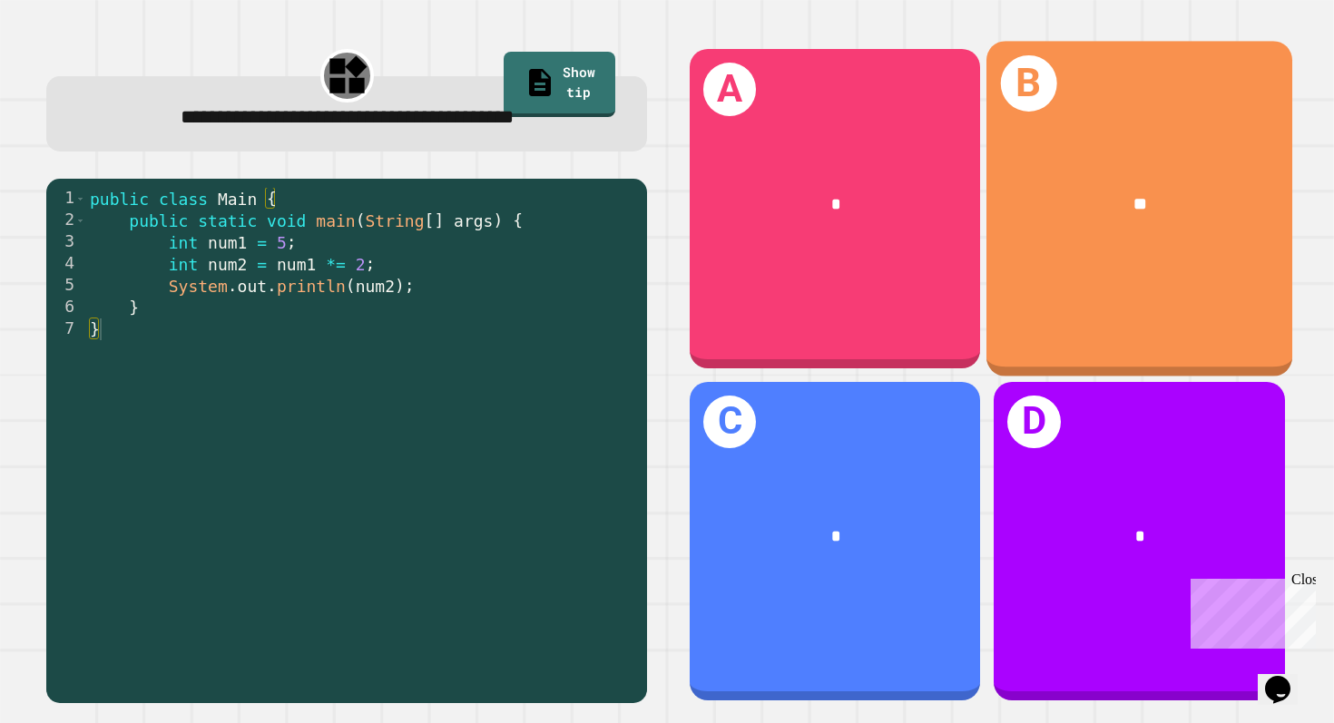
click at [1153, 232] on div "**" at bounding box center [1139, 204] width 306 height 94
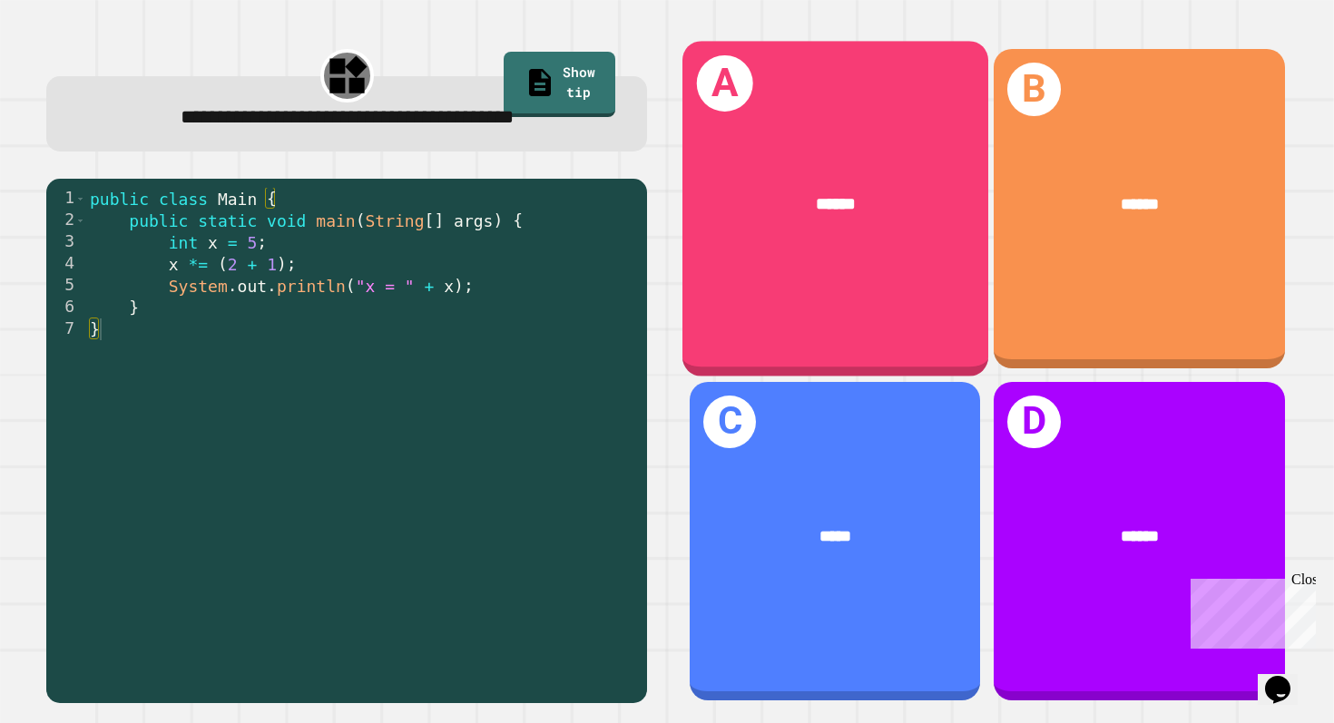
click at [915, 262] on div "A ******" at bounding box center [835, 208] width 306 height 335
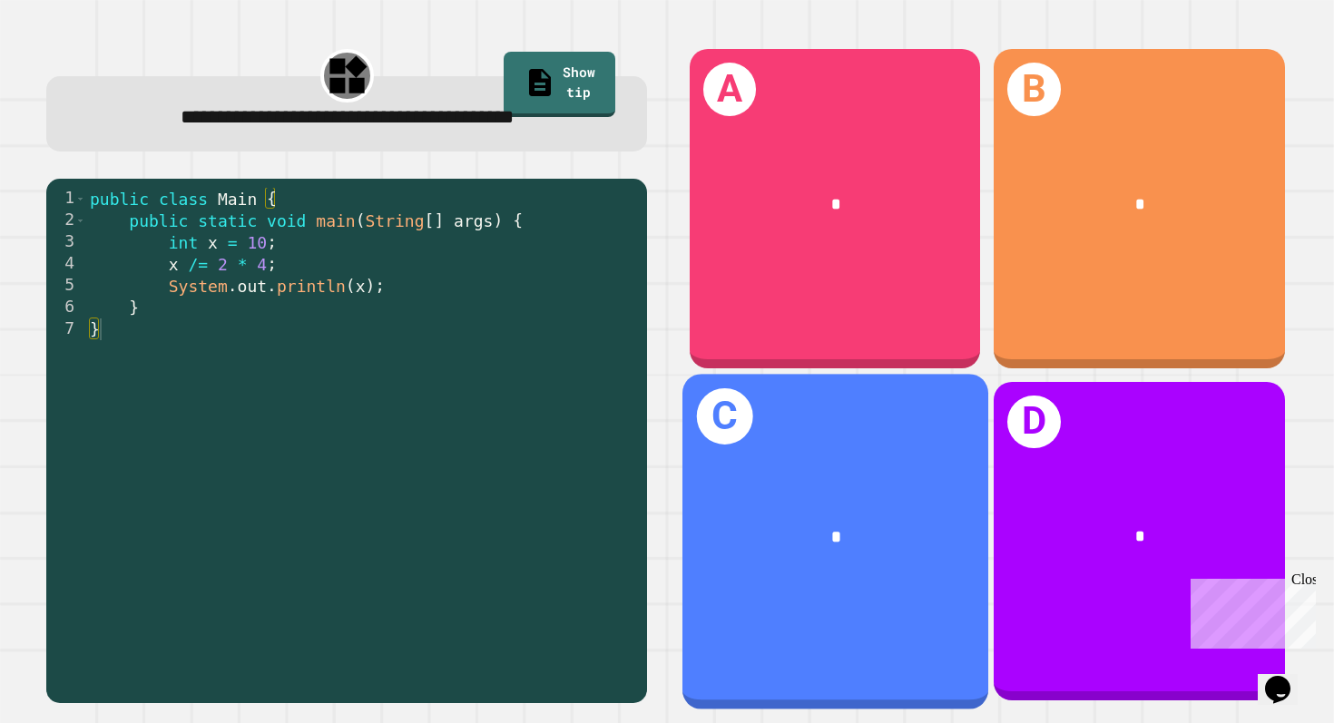
click at [774, 493] on div "*" at bounding box center [835, 536] width 306 height 94
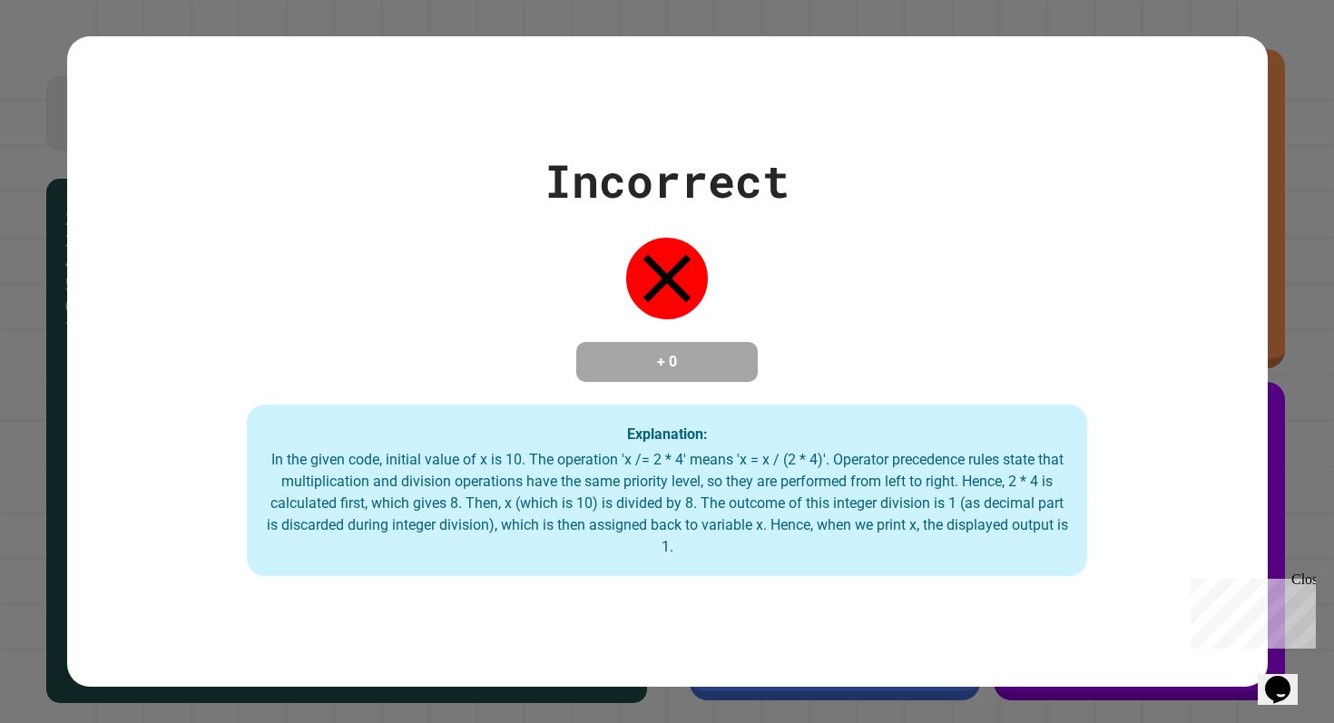
click at [593, 305] on div "Incorrect + 0 Explanation: In the given code, initial value of x is 10. The ope…" at bounding box center [667, 362] width 1200 height 430
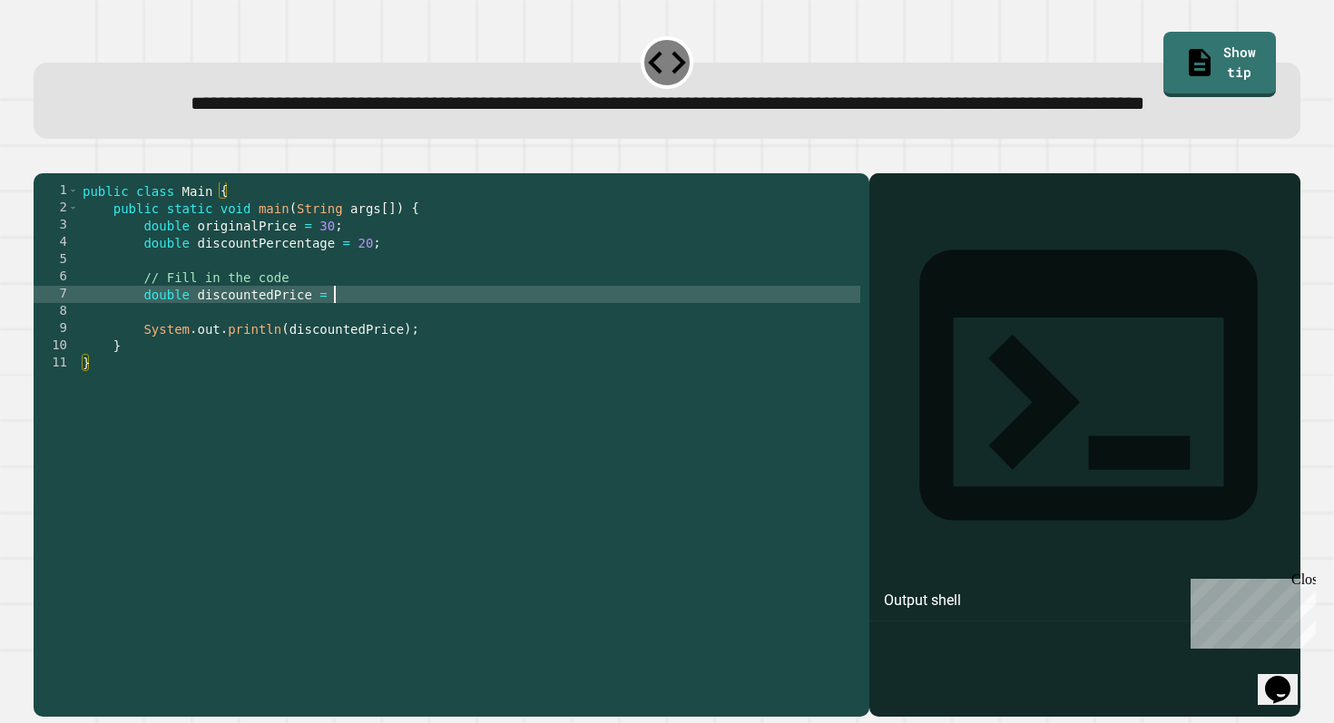
click at [342, 347] on div "public class Main { public static void main ( String args [ ]) { double origina…" at bounding box center [469, 423] width 781 height 483
click at [43, 159] on icon "button" at bounding box center [43, 159] width 0 height 0
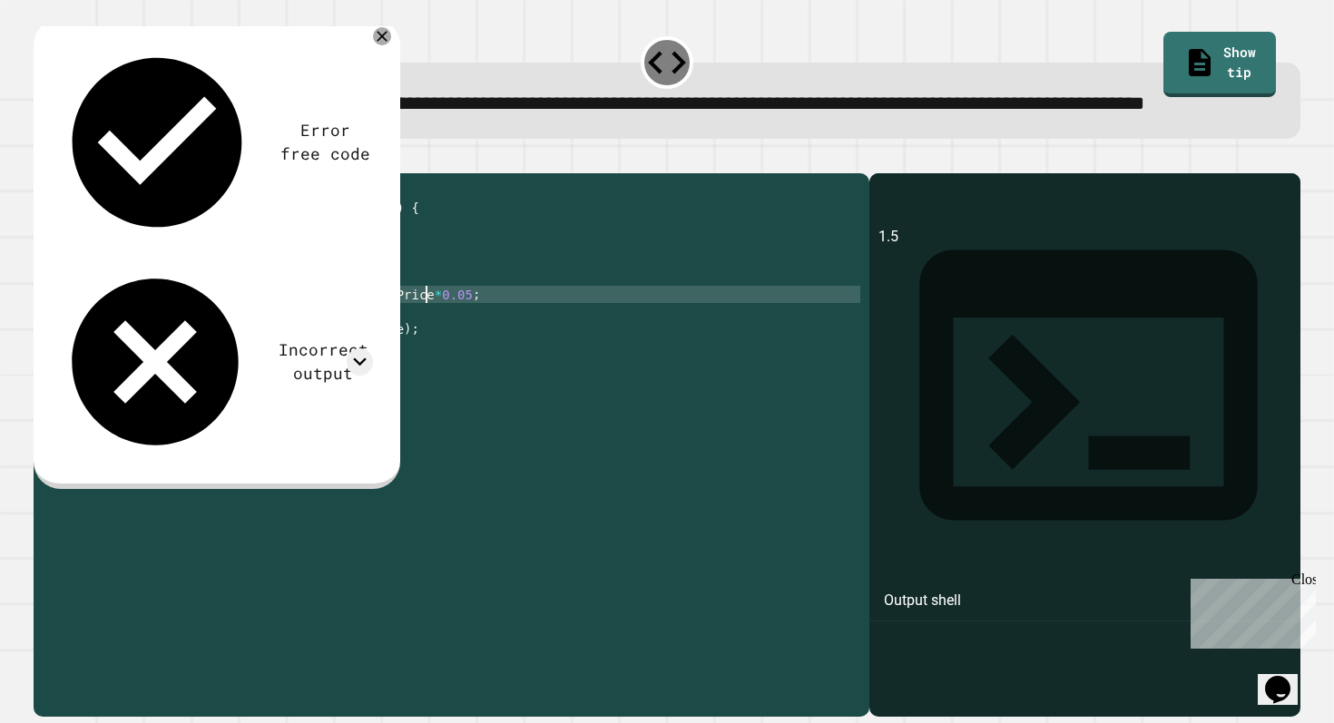
click at [426, 347] on div "public class Main { public static void main ( String args [ ]) { double origina…" at bounding box center [469, 423] width 781 height 483
click at [468, 354] on div "public class Main { public static void main ( String args [ ]) { double origina…" at bounding box center [469, 423] width 781 height 483
click at [43, 159] on icon "button" at bounding box center [43, 159] width 0 height 0
click at [471, 365] on div "public class Main { public static void main ( String args [ ]) { double origina…" at bounding box center [469, 423] width 781 height 483
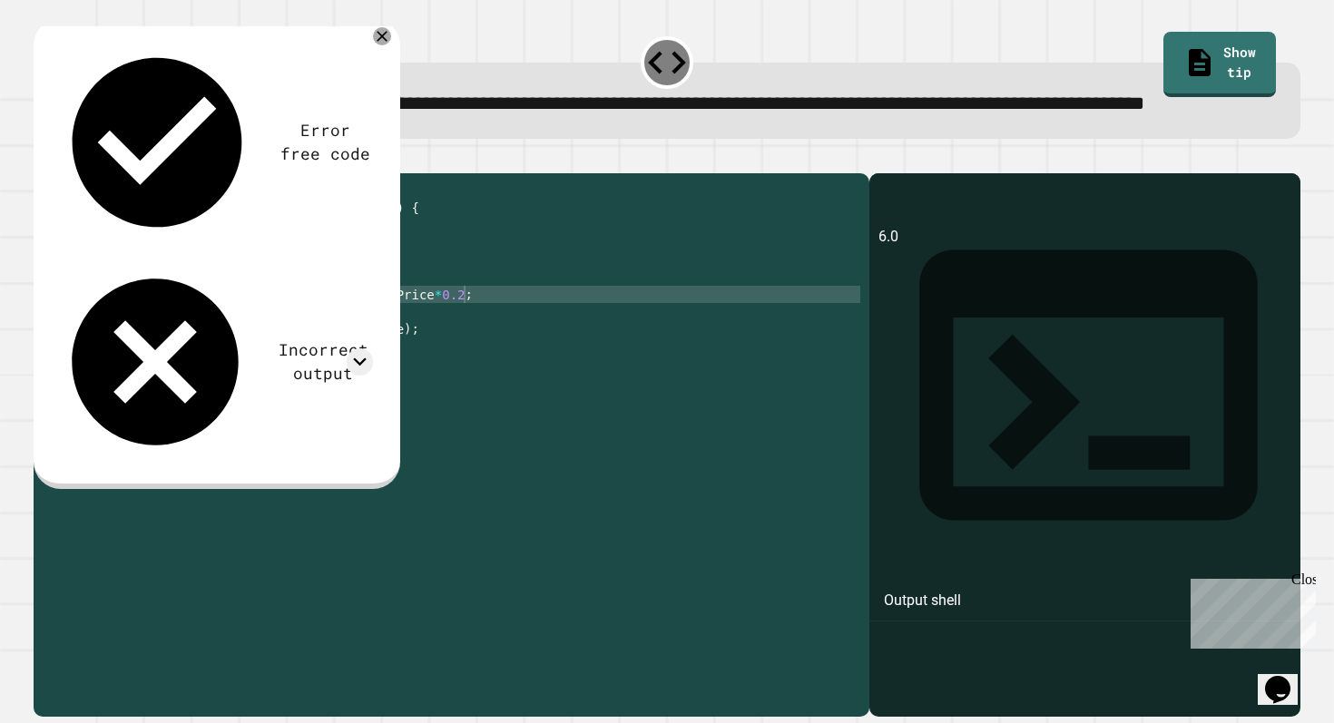
scroll to position [0, 4]
click at [466, 357] on div "public class Main { public static void main ( String args [ ]) { double origina…" at bounding box center [469, 423] width 781 height 483
click at [334, 358] on div "public class Main { public static void main ( String args [ ]) { double origina…" at bounding box center [469, 423] width 781 height 483
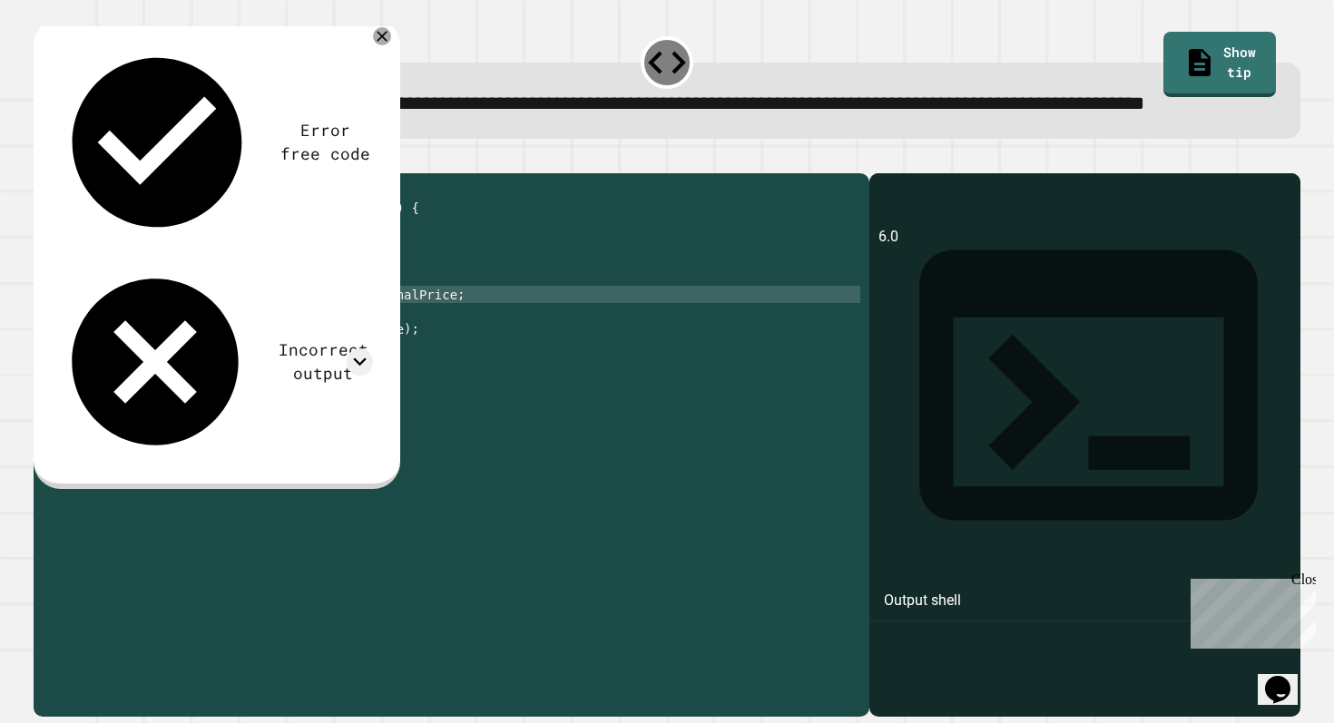
click at [457, 356] on div "public class Main { public static void main ( String args [ ]) { double origina…" at bounding box center [469, 423] width 781 height 483
click at [43, 159] on icon "button" at bounding box center [43, 159] width 0 height 0
click at [350, 353] on div "public class Main { public static void main ( String args [ ]) { double origina…" at bounding box center [469, 423] width 781 height 483
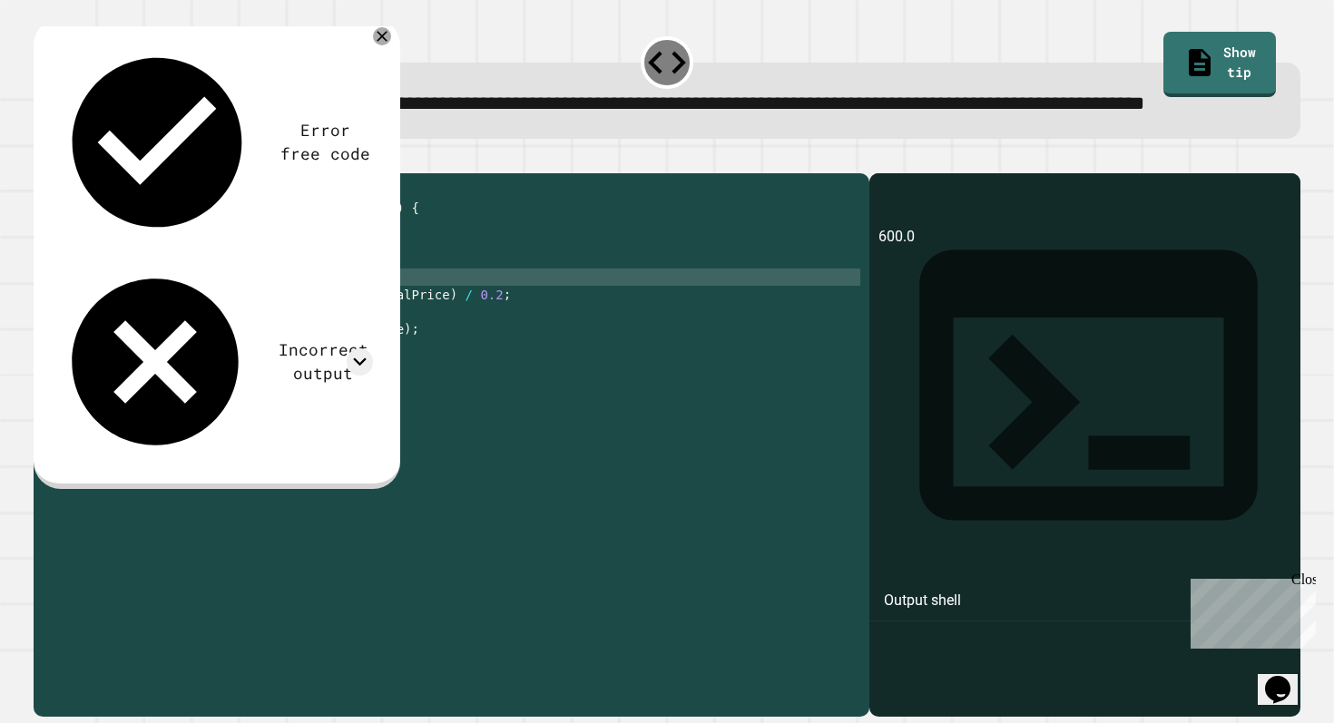
click at [452, 342] on div "public class Main { public static void main ( String args [ ]) { double origina…" at bounding box center [469, 423] width 781 height 483
click at [455, 348] on div "public class Main { public static void main ( String args [ ]) { double origina…" at bounding box center [469, 423] width 781 height 483
click at [498, 356] on div "public class Main { public static void main ( String args [ ]) { double origina…" at bounding box center [469, 423] width 781 height 483
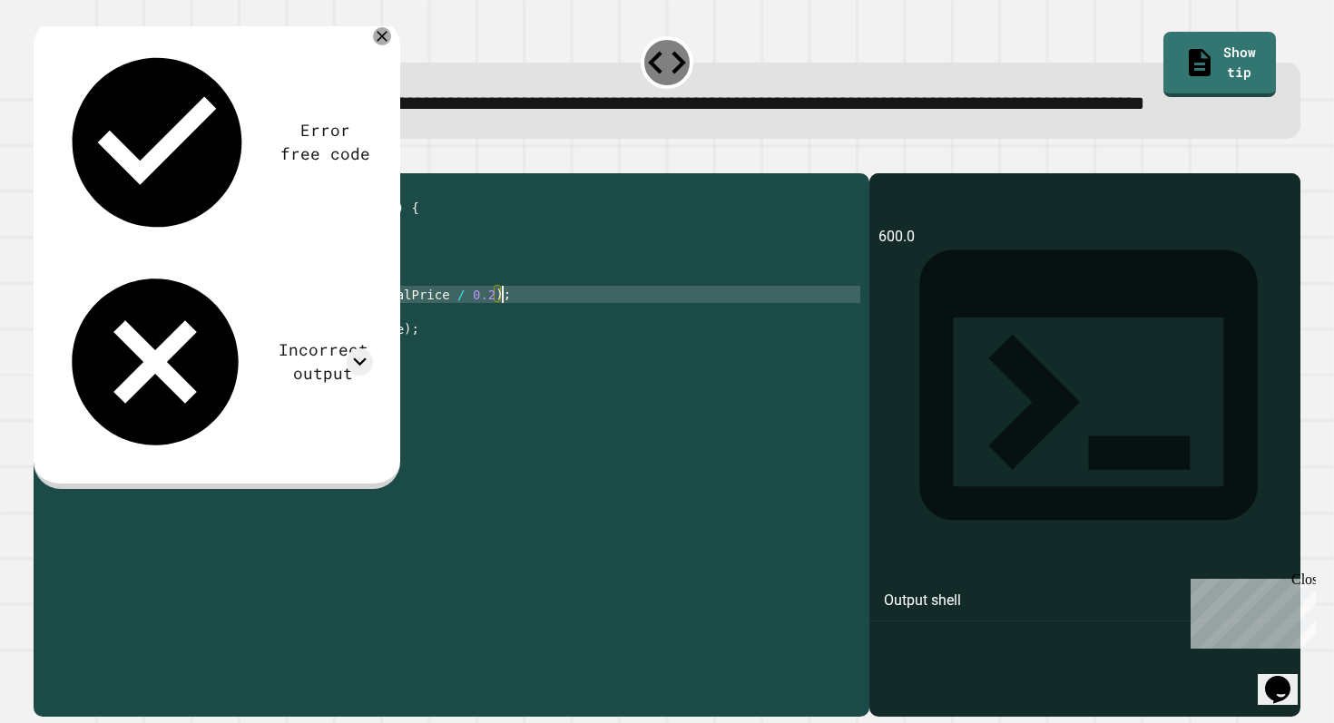
click at [58, 176] on icon "button" at bounding box center [55, 169] width 10 height 13
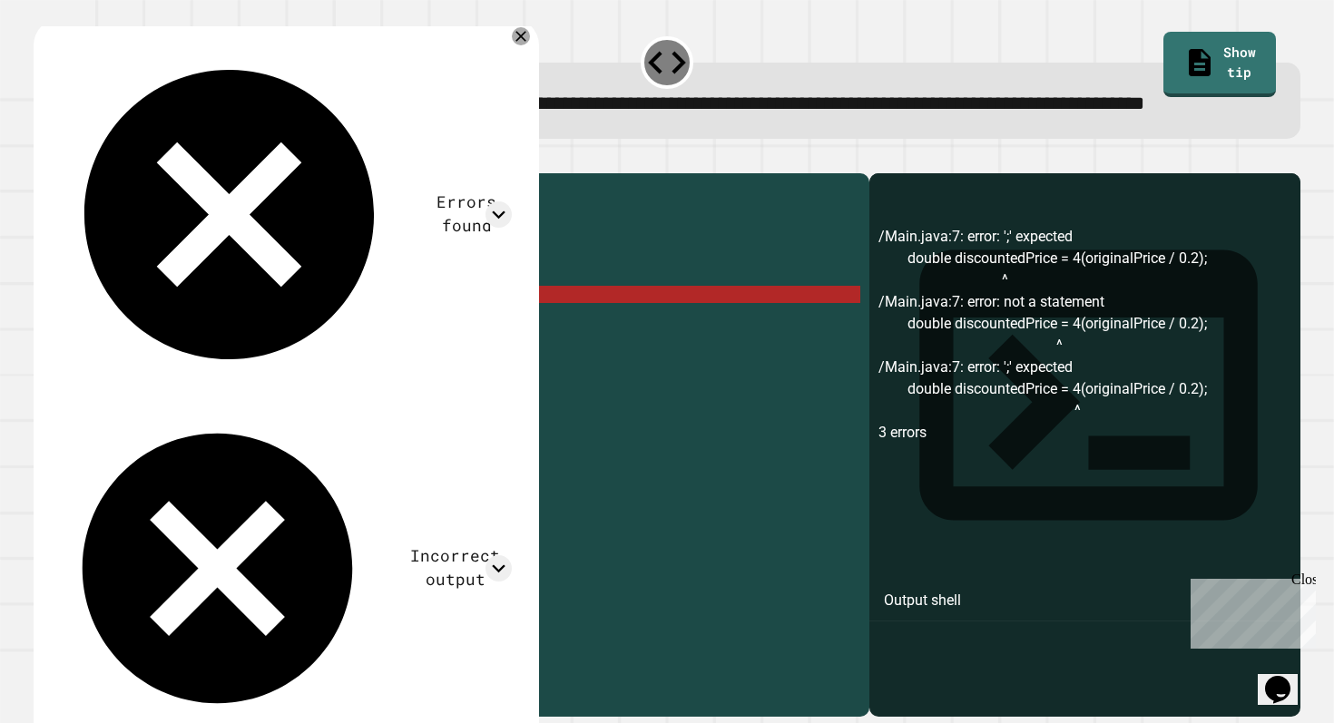
click at [344, 354] on div "public class Main { public static void main ( String args [ ]) { double origina…" at bounding box center [469, 423] width 781 height 483
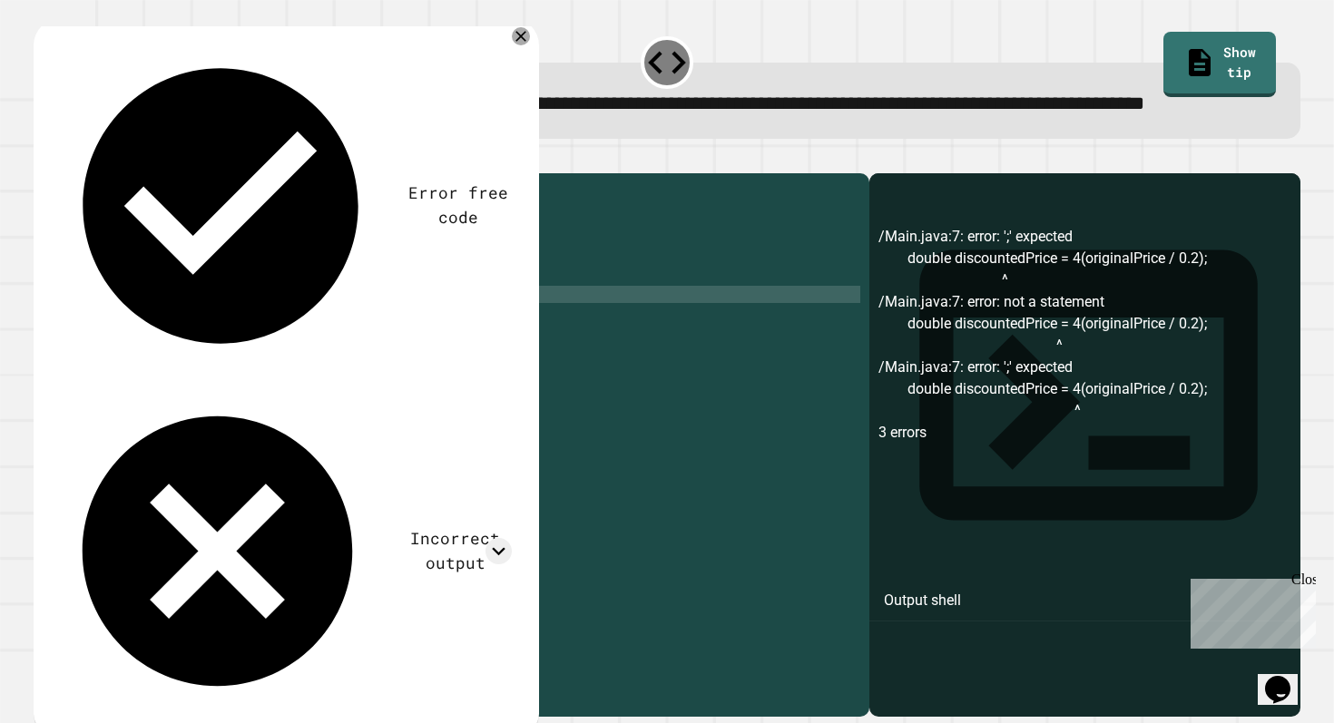
click at [82, 173] on div at bounding box center [667, 163] width 1267 height 22
click at [43, 159] on icon "button" at bounding box center [43, 159] width 0 height 0
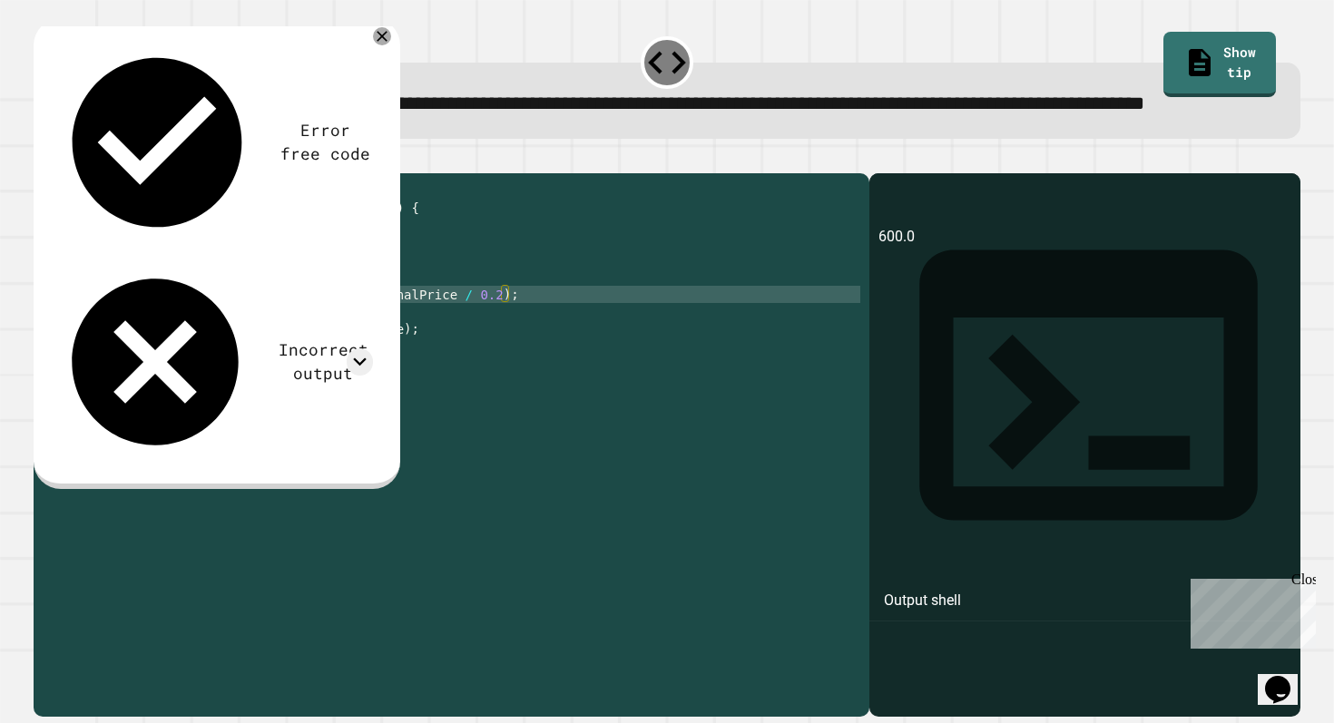
click at [510, 353] on div "public class Main { public static void main ( String args [ ]) { double origina…" at bounding box center [469, 423] width 781 height 483
drag, startPoint x: 510, startPoint y: 353, endPoint x: 332, endPoint y: 358, distance: 177.9
click at [332, 358] on div "public class Main { public static void main ( String args [ ]) { double origina…" at bounding box center [469, 423] width 781 height 483
click at [337, 359] on div "public class Main { public static void main ( String args [ ]) { double origina…" at bounding box center [469, 423] width 781 height 483
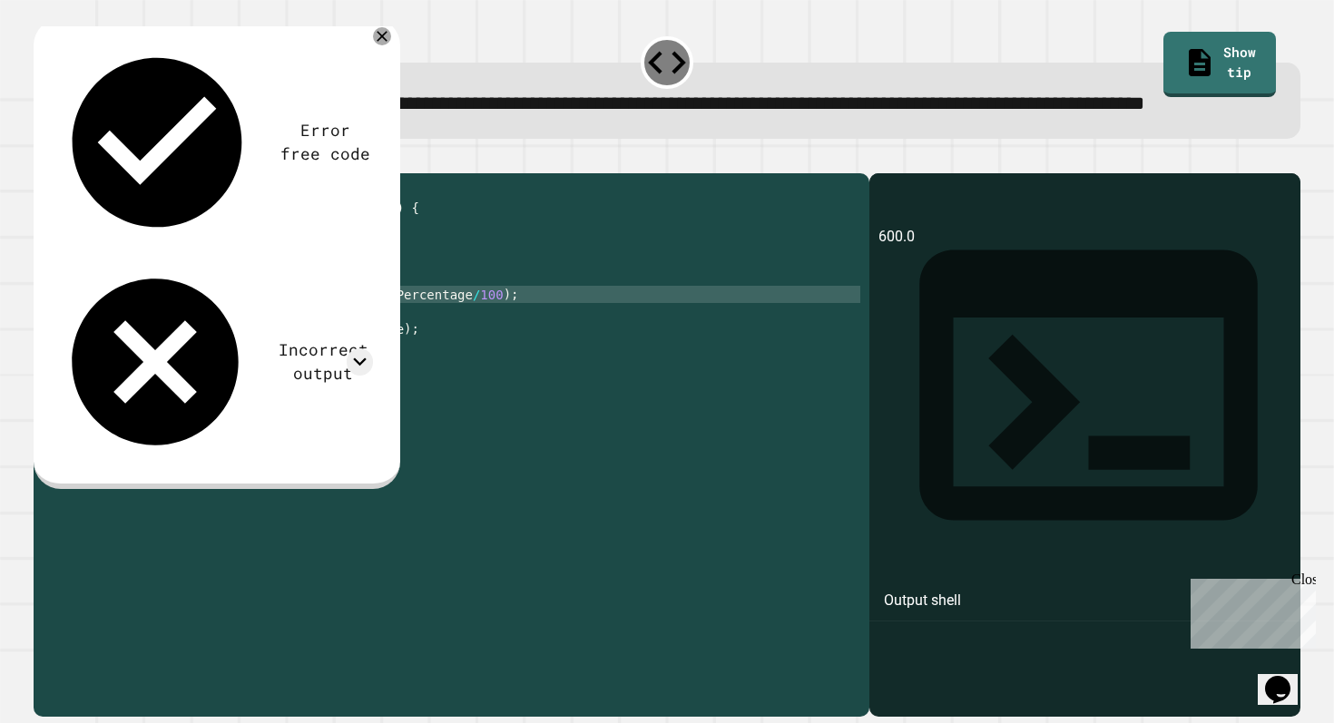
scroll to position [0, 19]
click at [467, 353] on div "public class Main { public static void main ( String args [ ]) { double origina…" at bounding box center [469, 423] width 781 height 483
click at [514, 351] on div "public class Main { public static void main ( String args [ ]) { double origina…" at bounding box center [469, 423] width 781 height 483
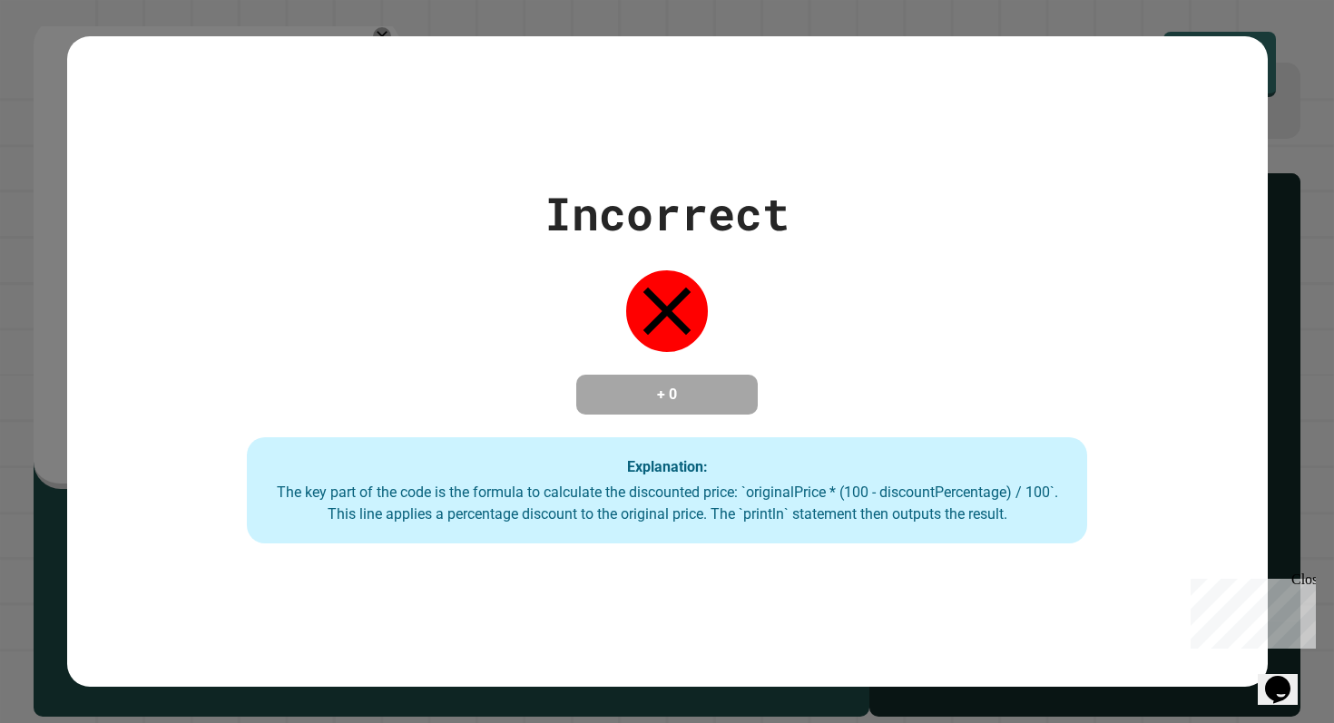
type textarea "**********"
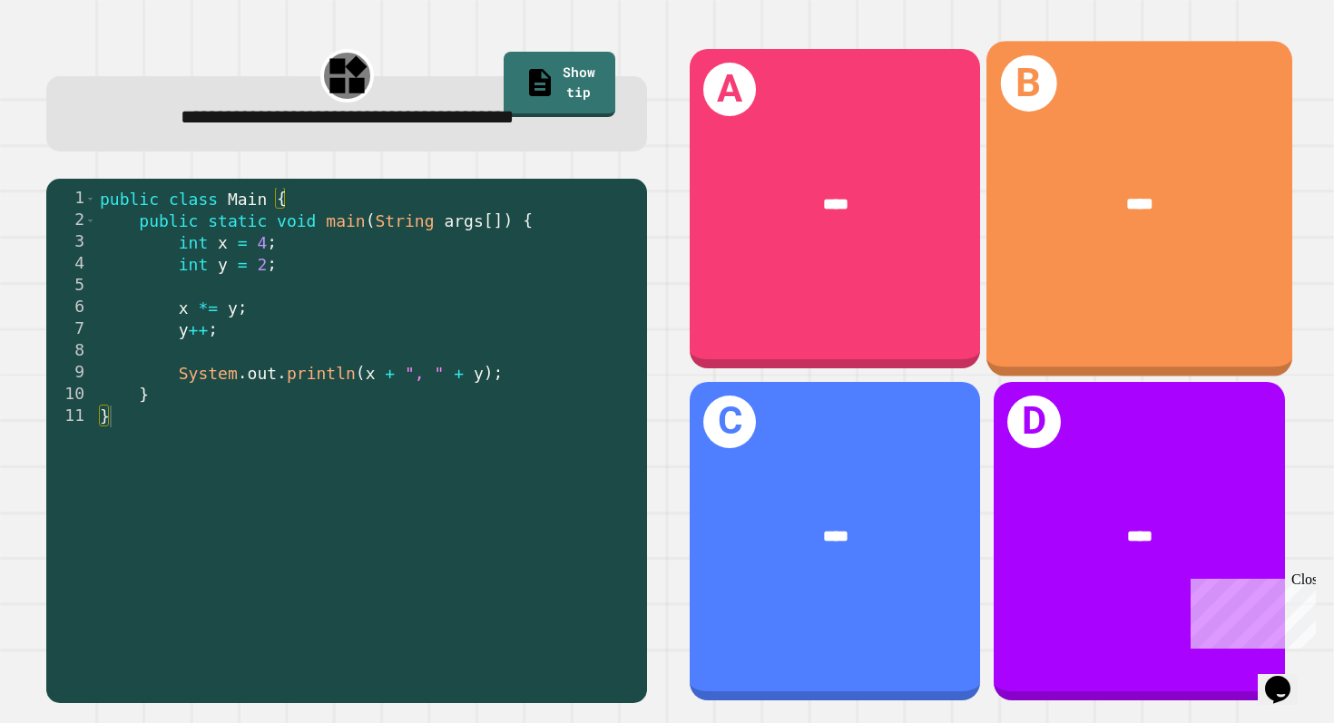
click at [1066, 360] on div "B ****" at bounding box center [1139, 208] width 306 height 335
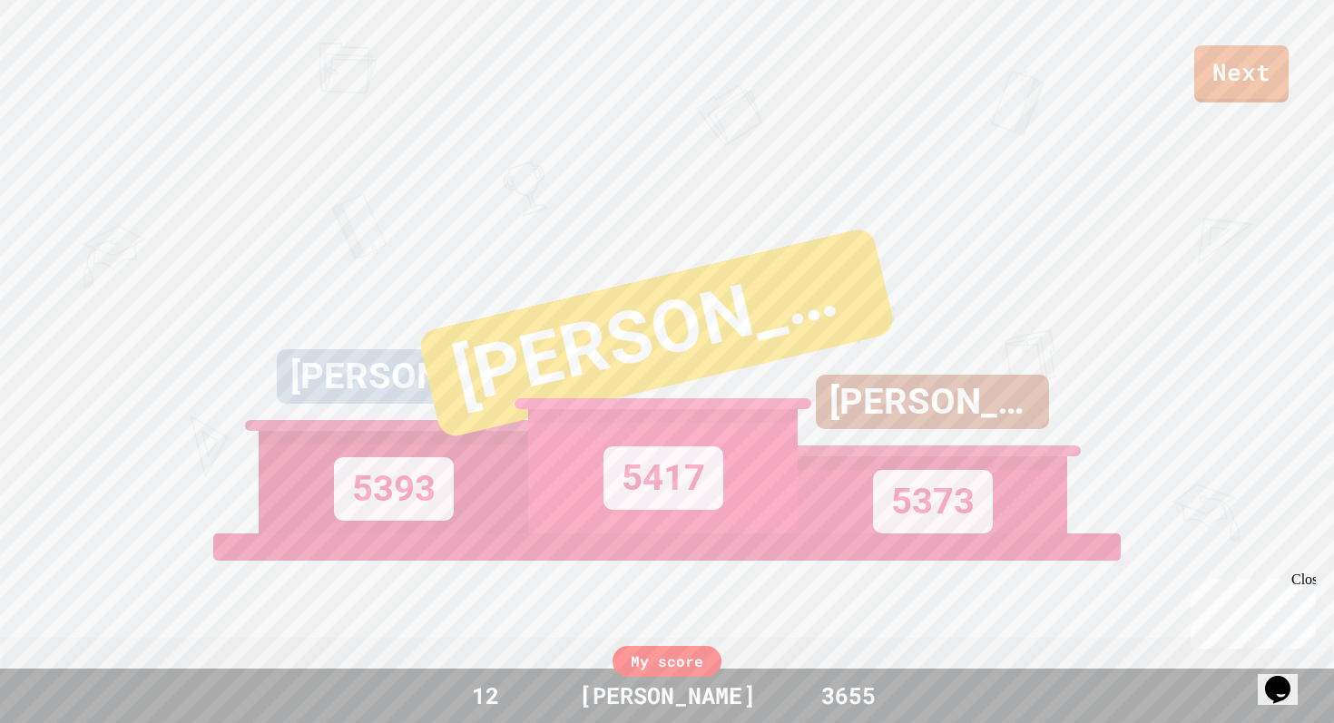
click at [651, 657] on div "My score" at bounding box center [666, 661] width 109 height 31
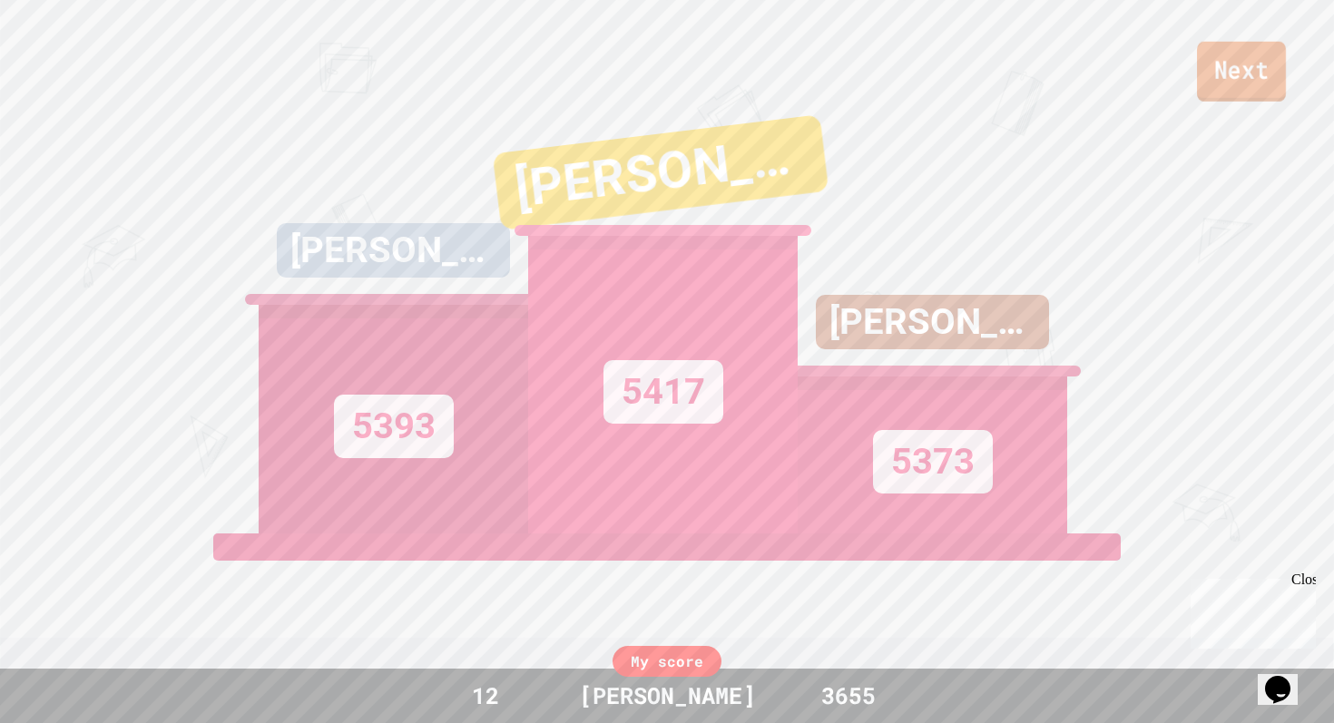
click at [1230, 68] on link "Next" at bounding box center [1241, 72] width 89 height 60
